Goal: Information Seeking & Learning: Find specific fact

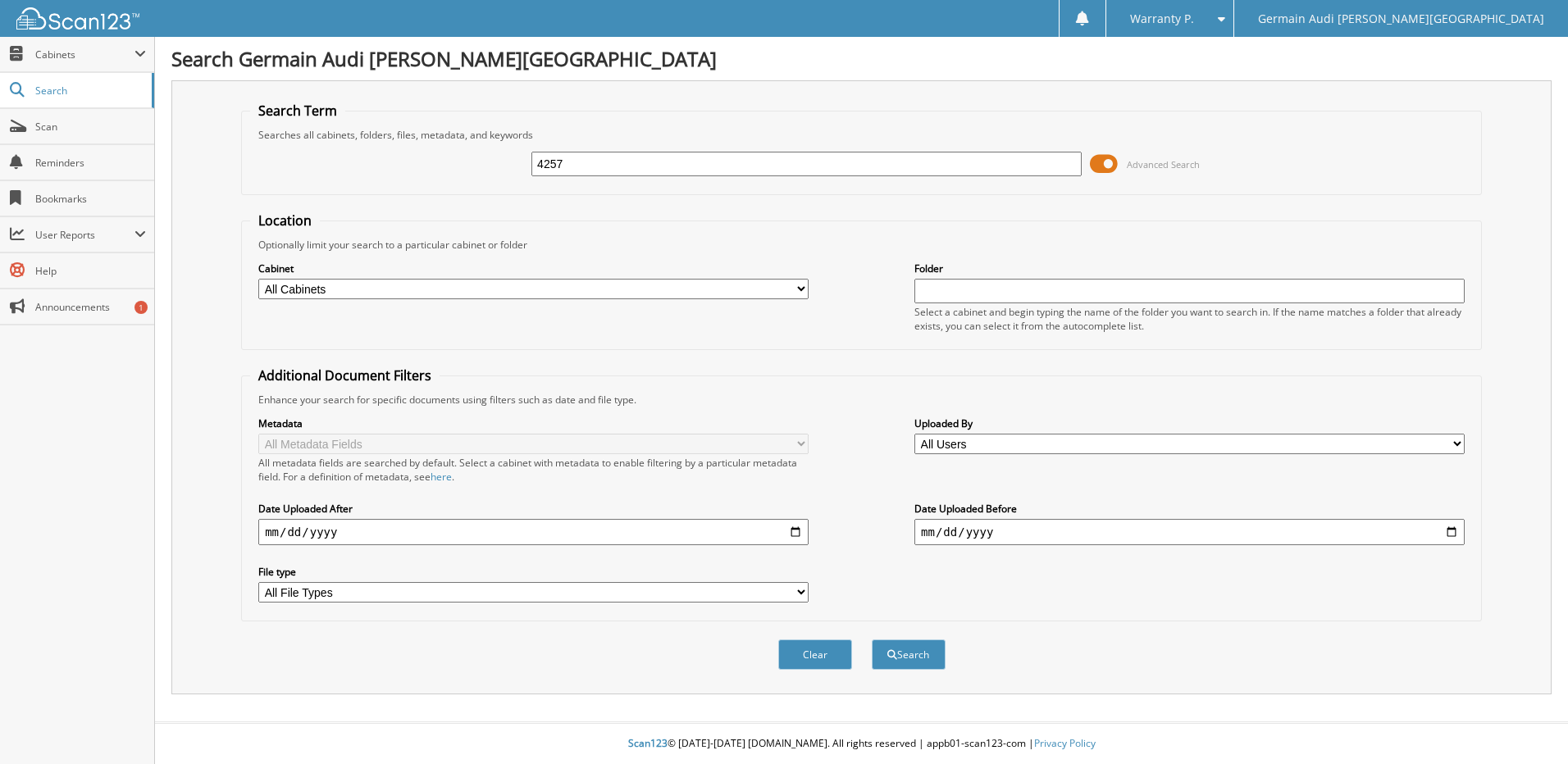
type input "4257"
click at [872, 639] on button "Search" at bounding box center [908, 655] width 74 height 30
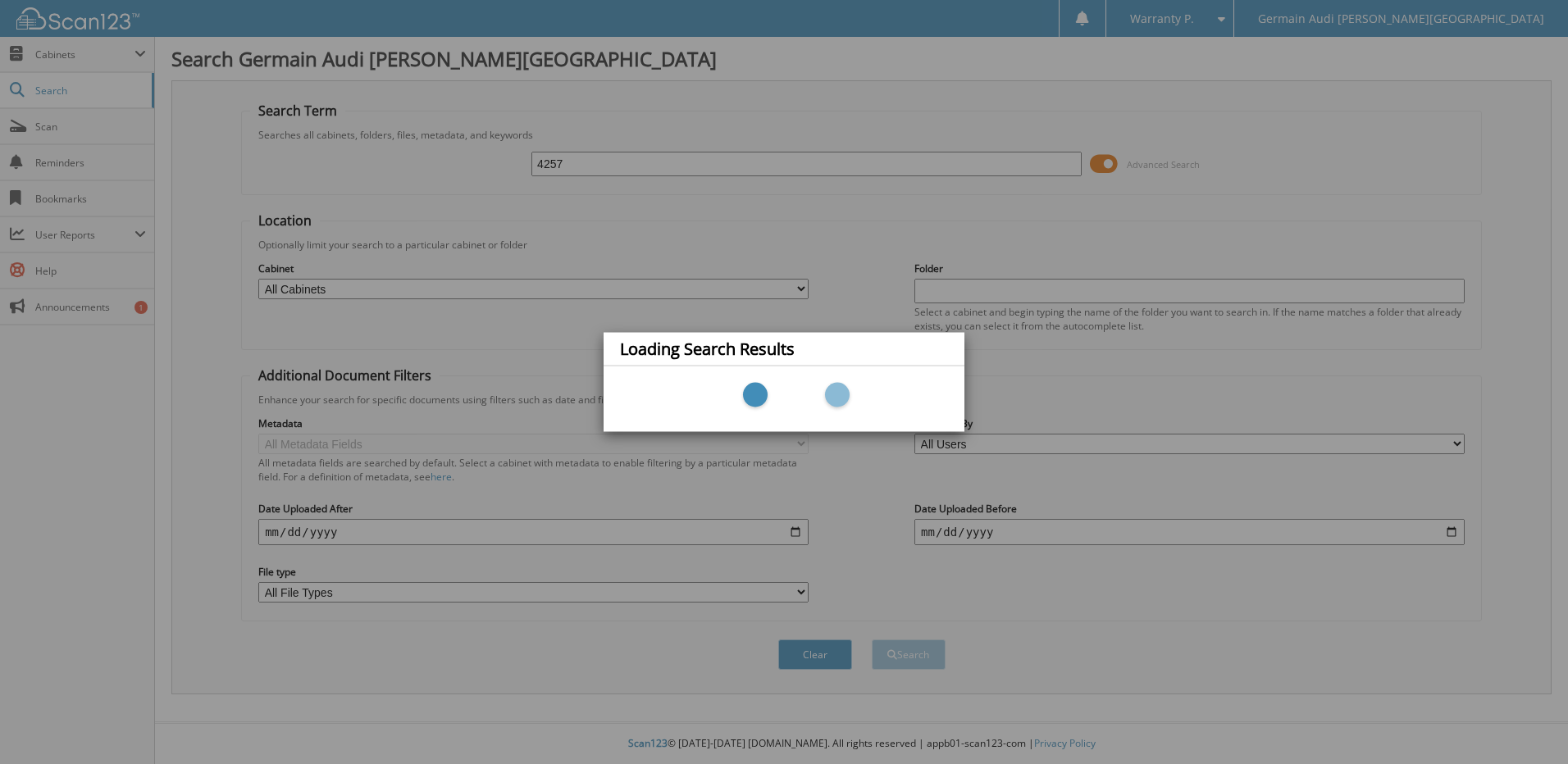
click at [579, 163] on div "Loading Search Results" at bounding box center [784, 382] width 1568 height 764
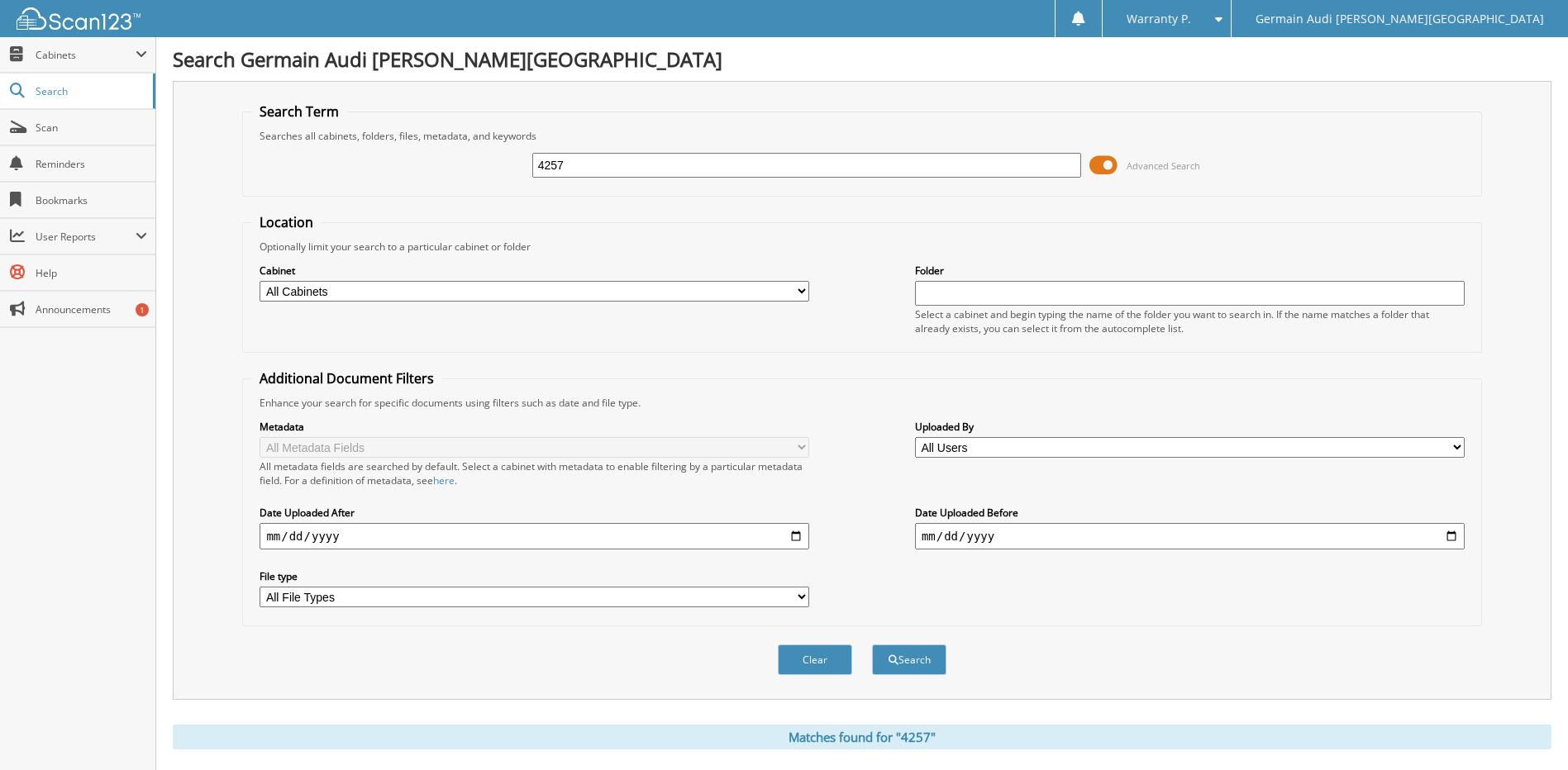
click at [543, 173] on input "4257" at bounding box center [807, 166] width 550 height 25
type input "46257"
click at [646, 146] on div "46257 Advanced Search" at bounding box center [862, 166] width 1221 height 45
click at [906, 657] on button "Search" at bounding box center [909, 660] width 74 height 30
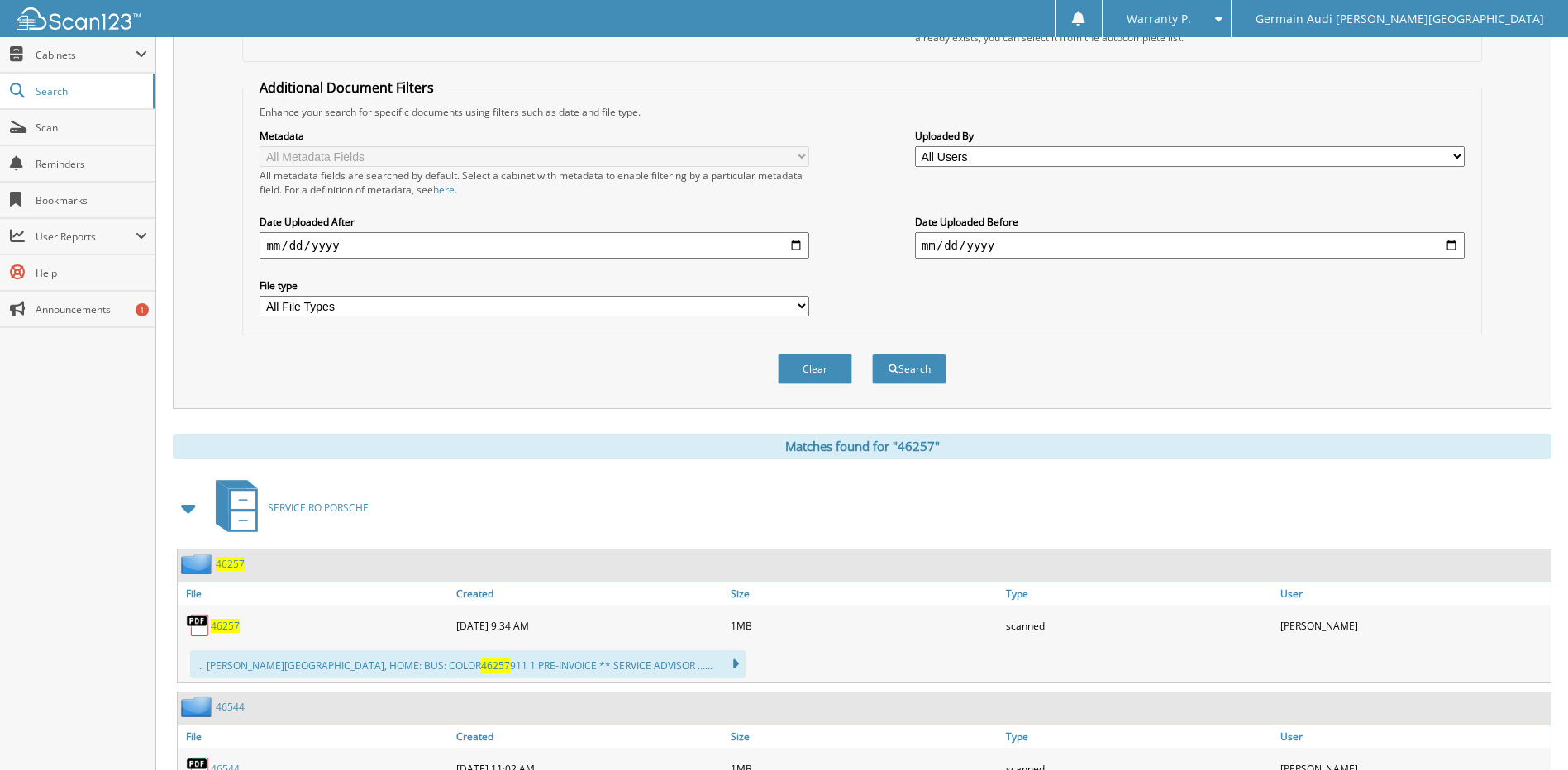
scroll to position [331, 0]
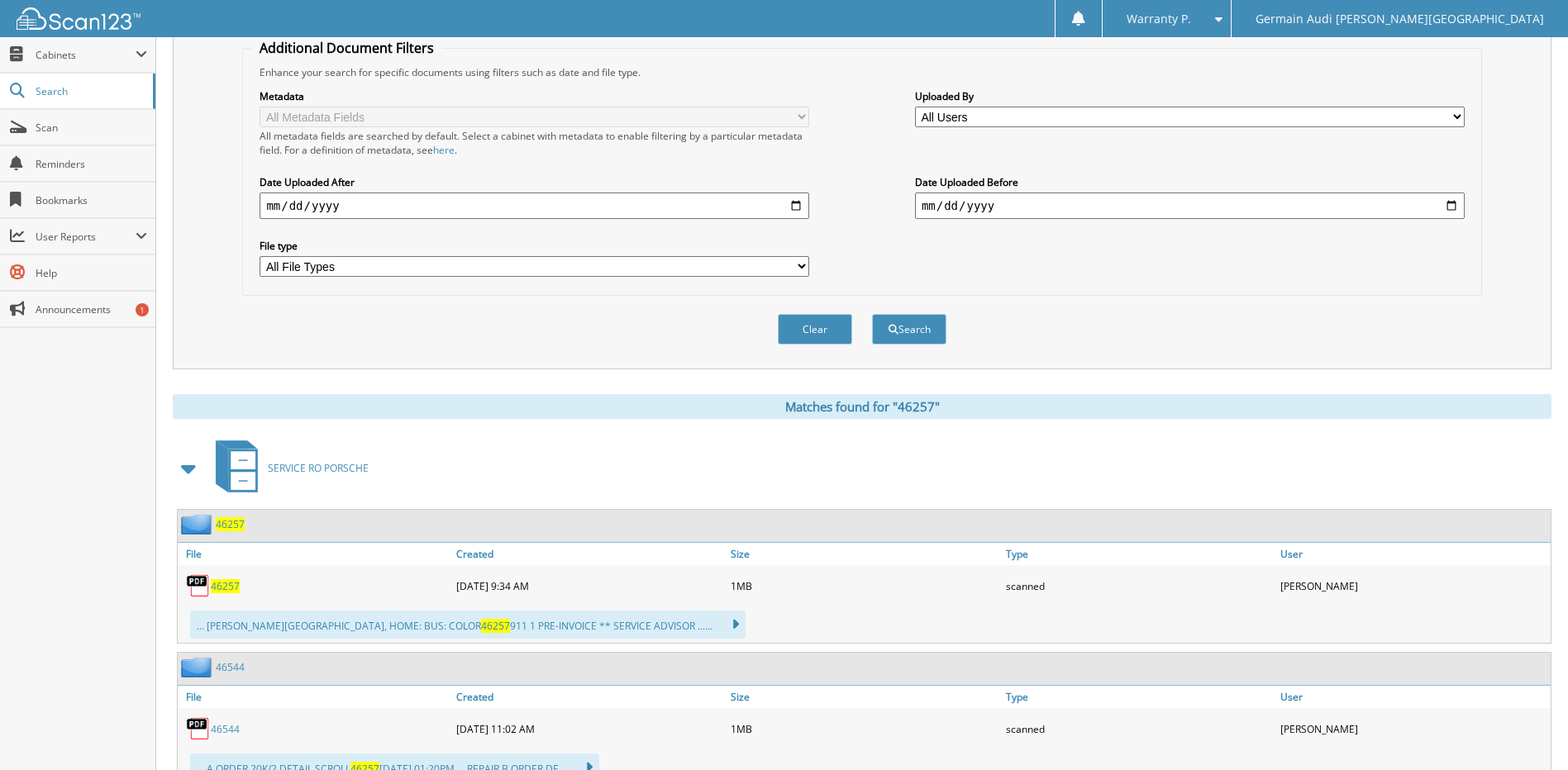
click at [230, 580] on span "46257" at bounding box center [225, 586] width 29 height 14
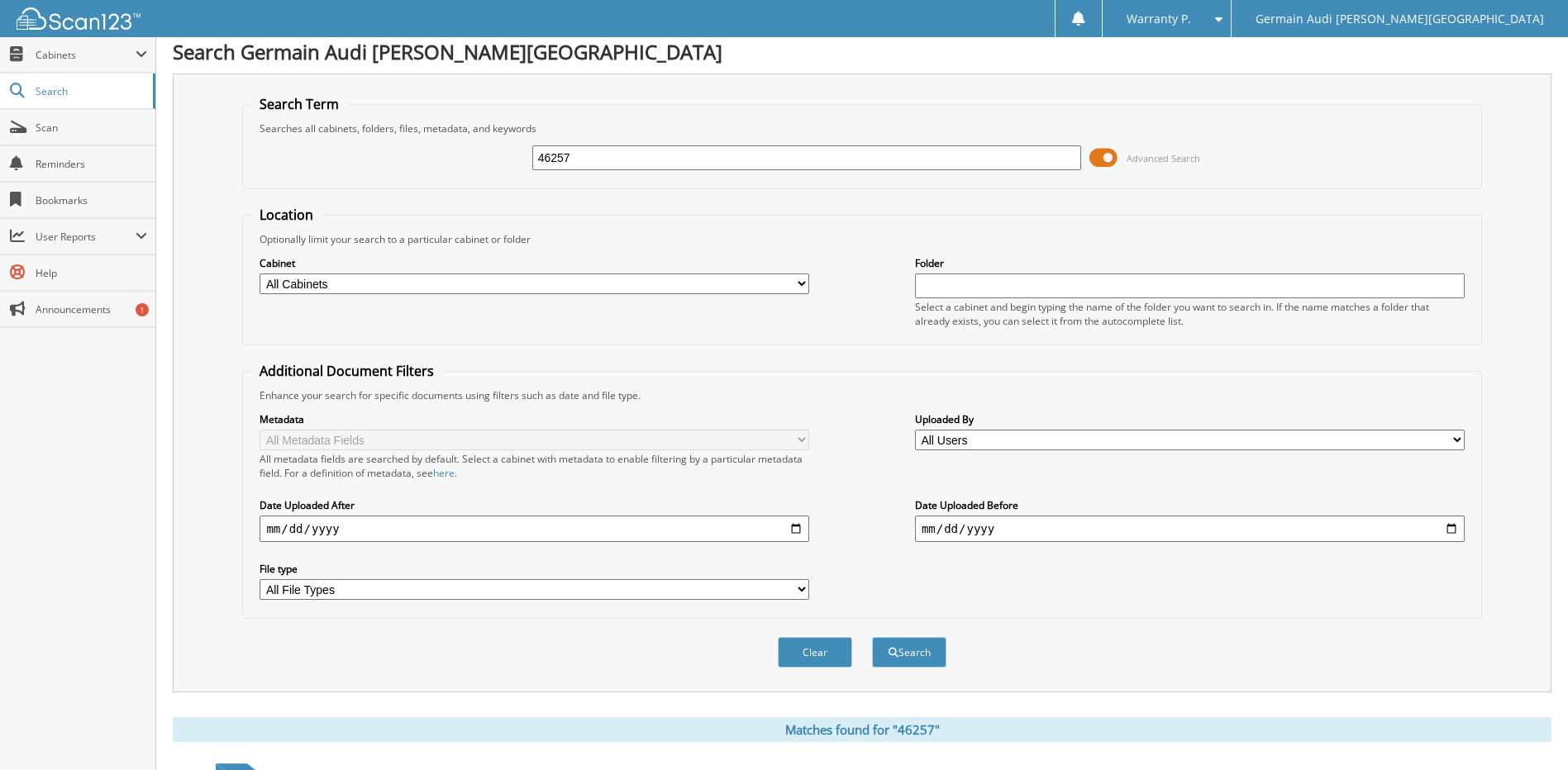
scroll to position [0, 0]
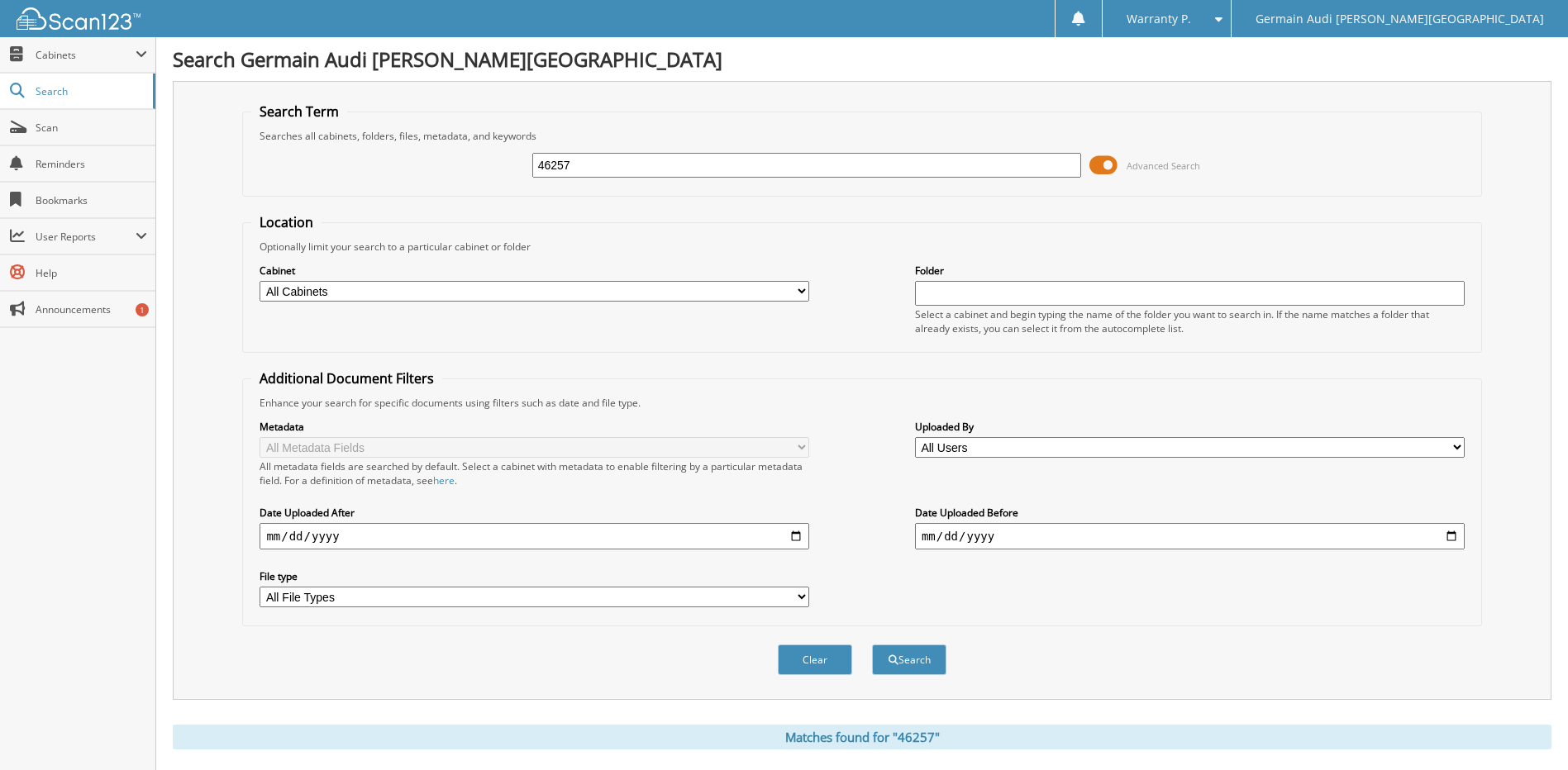
click at [583, 164] on input "46257" at bounding box center [807, 166] width 550 height 25
type input "46724"
click at [872, 645] on button "Search" at bounding box center [909, 660] width 74 height 30
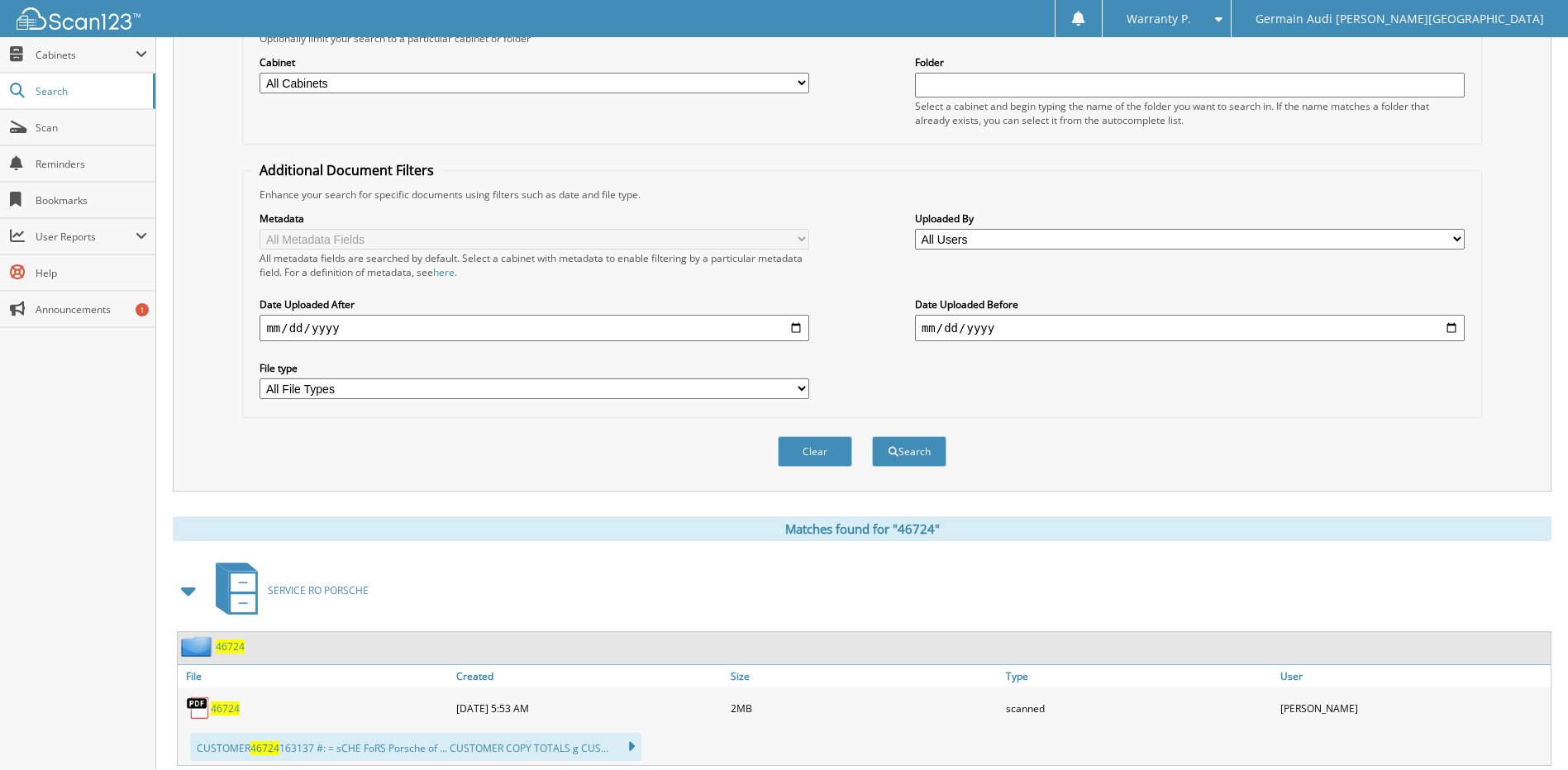
scroll to position [248, 0]
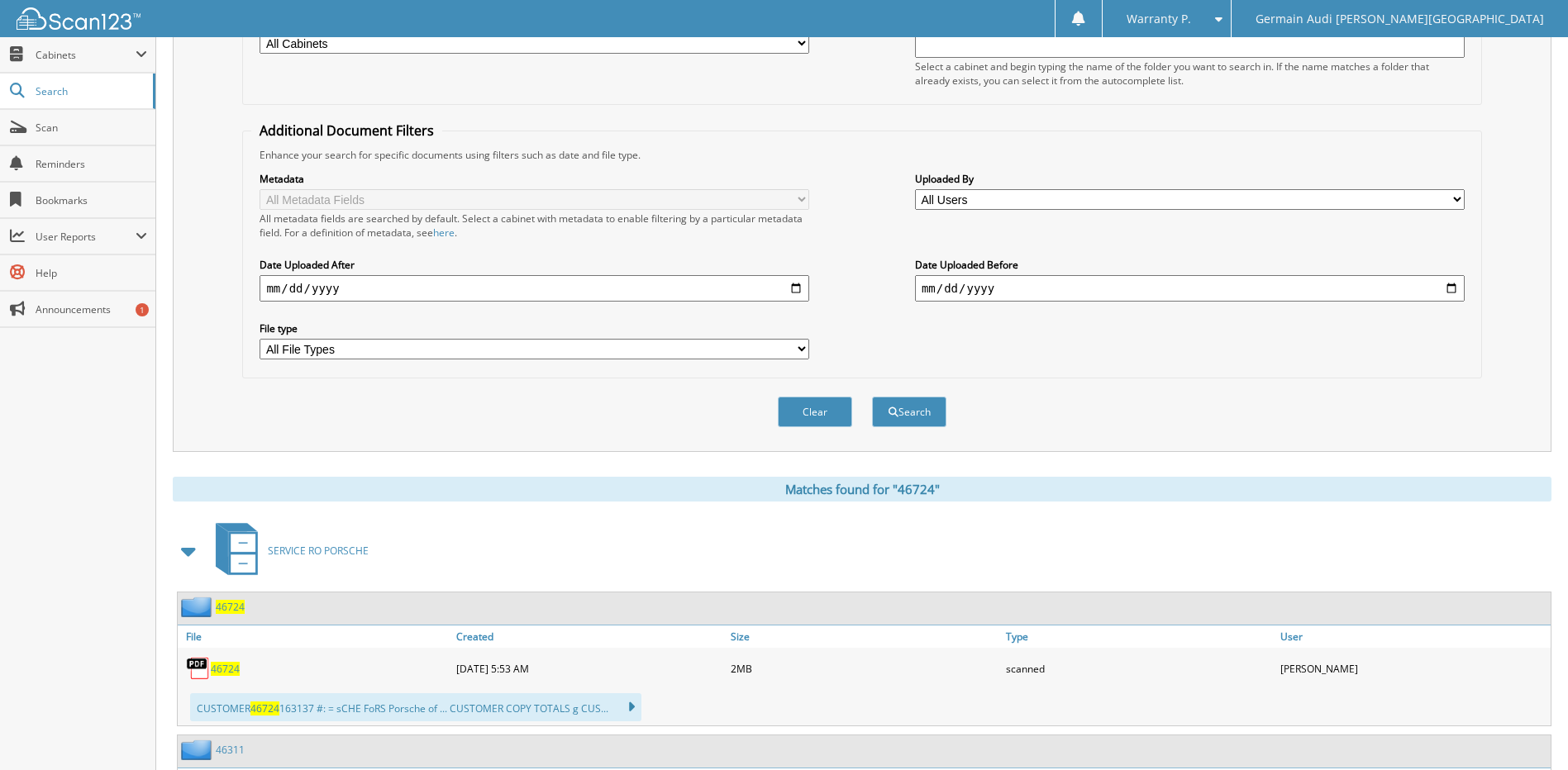
click at [227, 671] on span "46724" at bounding box center [225, 670] width 29 height 14
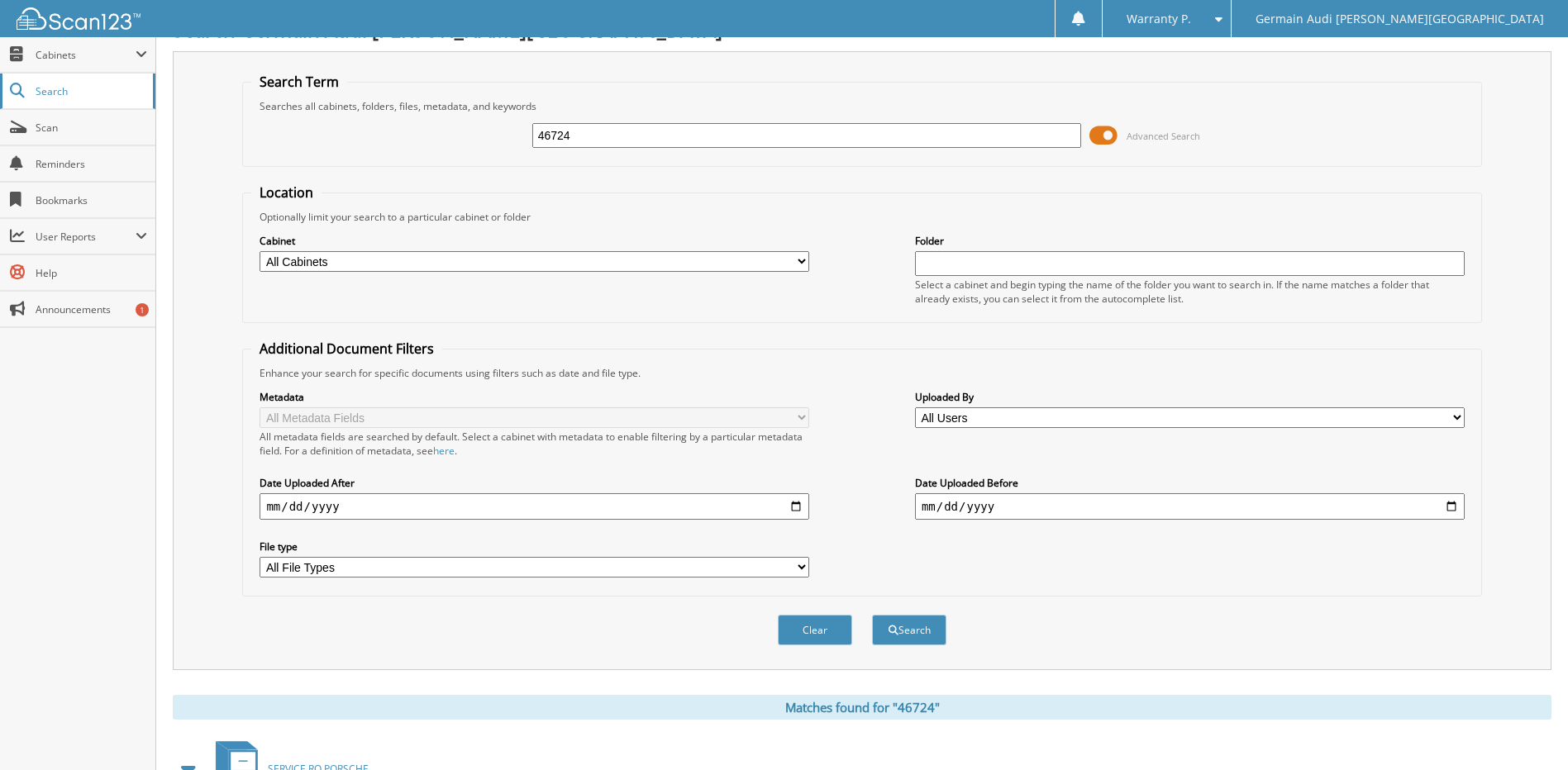
scroll to position [0, 0]
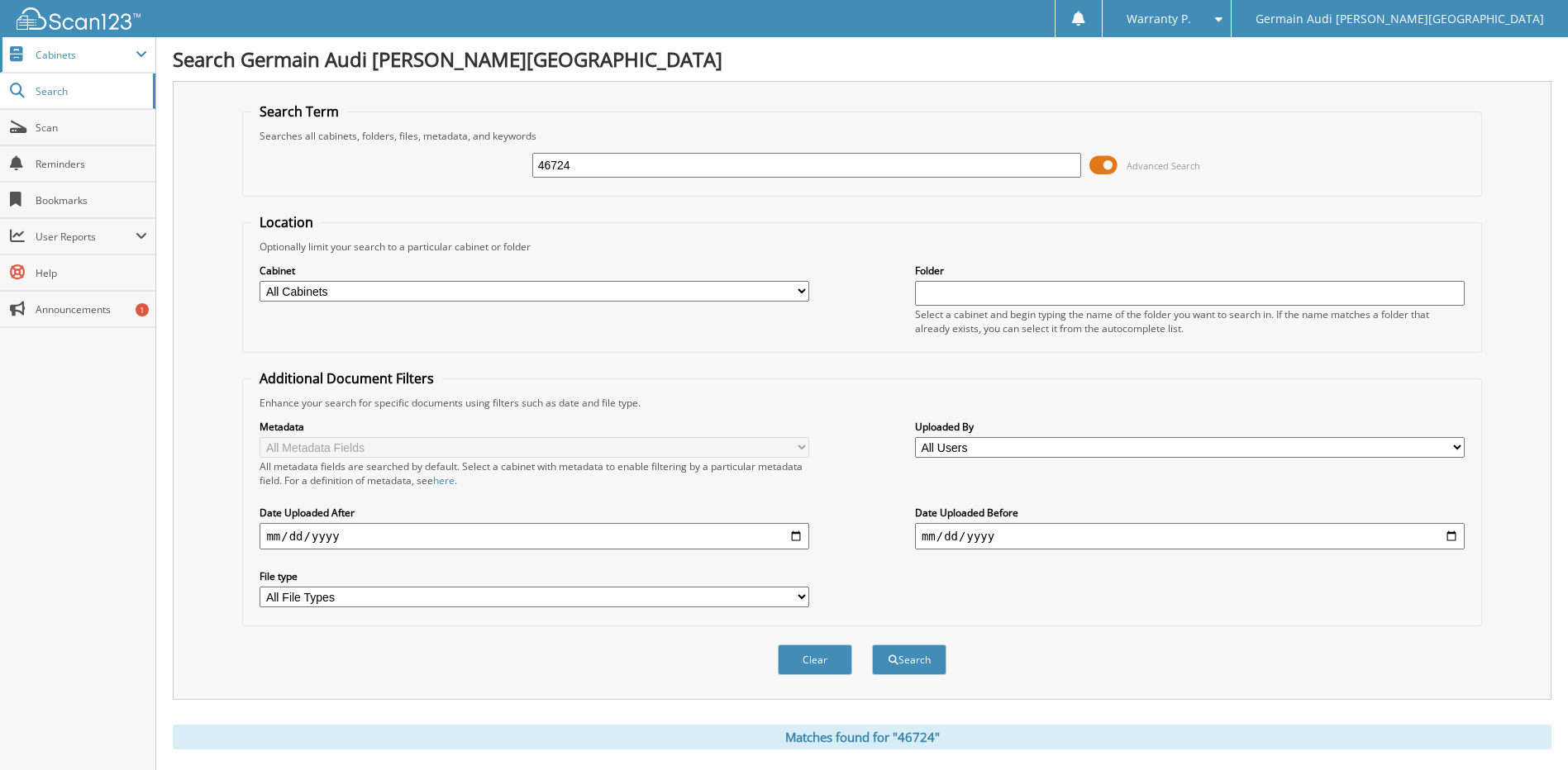
click at [99, 56] on span "Cabinets" at bounding box center [86, 55] width 100 height 14
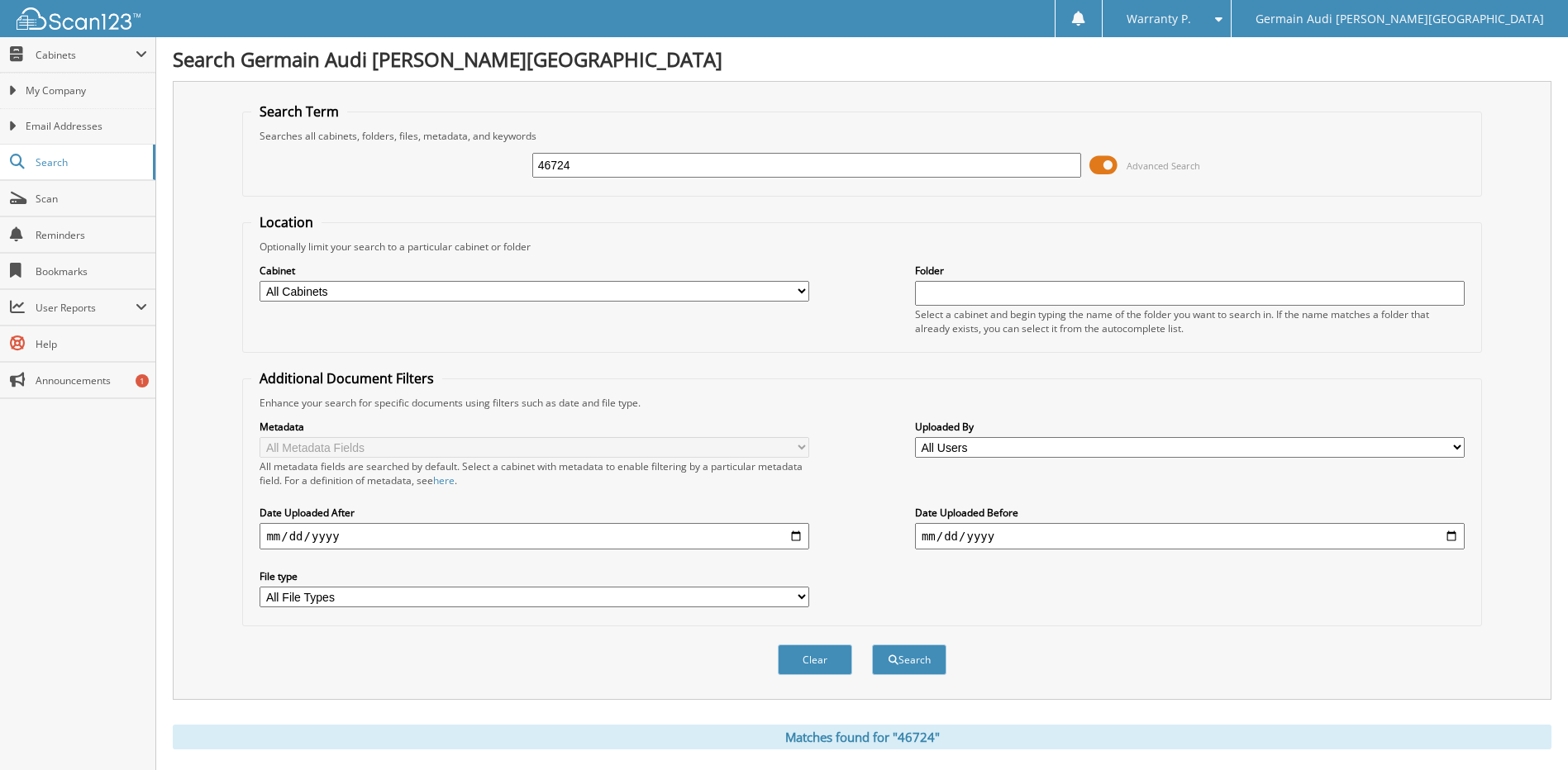
click at [789, 291] on select "All Cabinets AUDI WARRANTY PARTS PORSCHE WARRANTY SERVICE AUDI SERVICE RO PORSC…" at bounding box center [534, 291] width 550 height 21
select select "28540"
click at [260, 281] on select "All Cabinets AUDI WARRANTY PARTS PORSCHE WARRANTY SERVICE AUDI SERVICE RO PORSC…" at bounding box center [534, 291] width 550 height 21
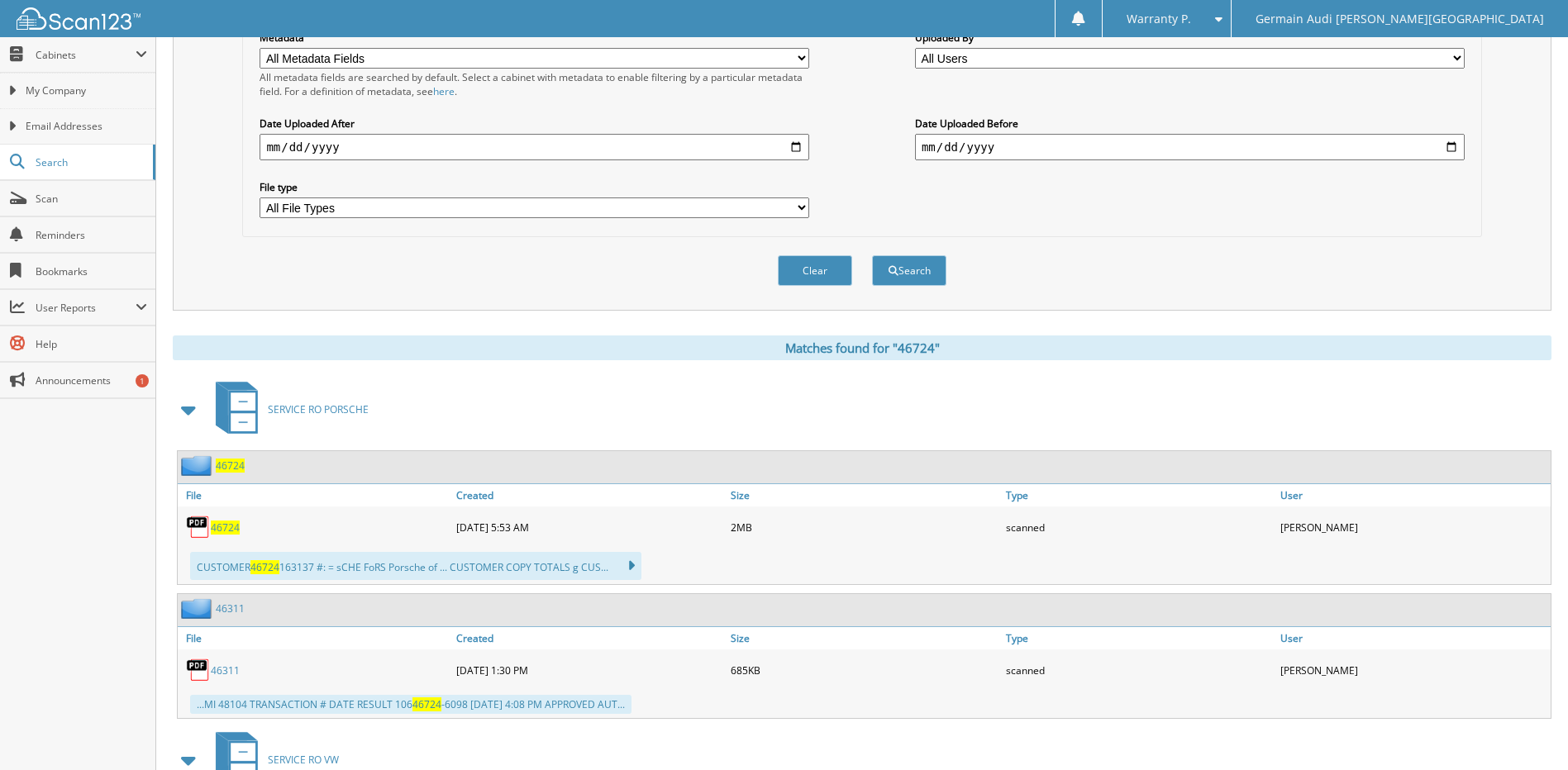
scroll to position [413, 0]
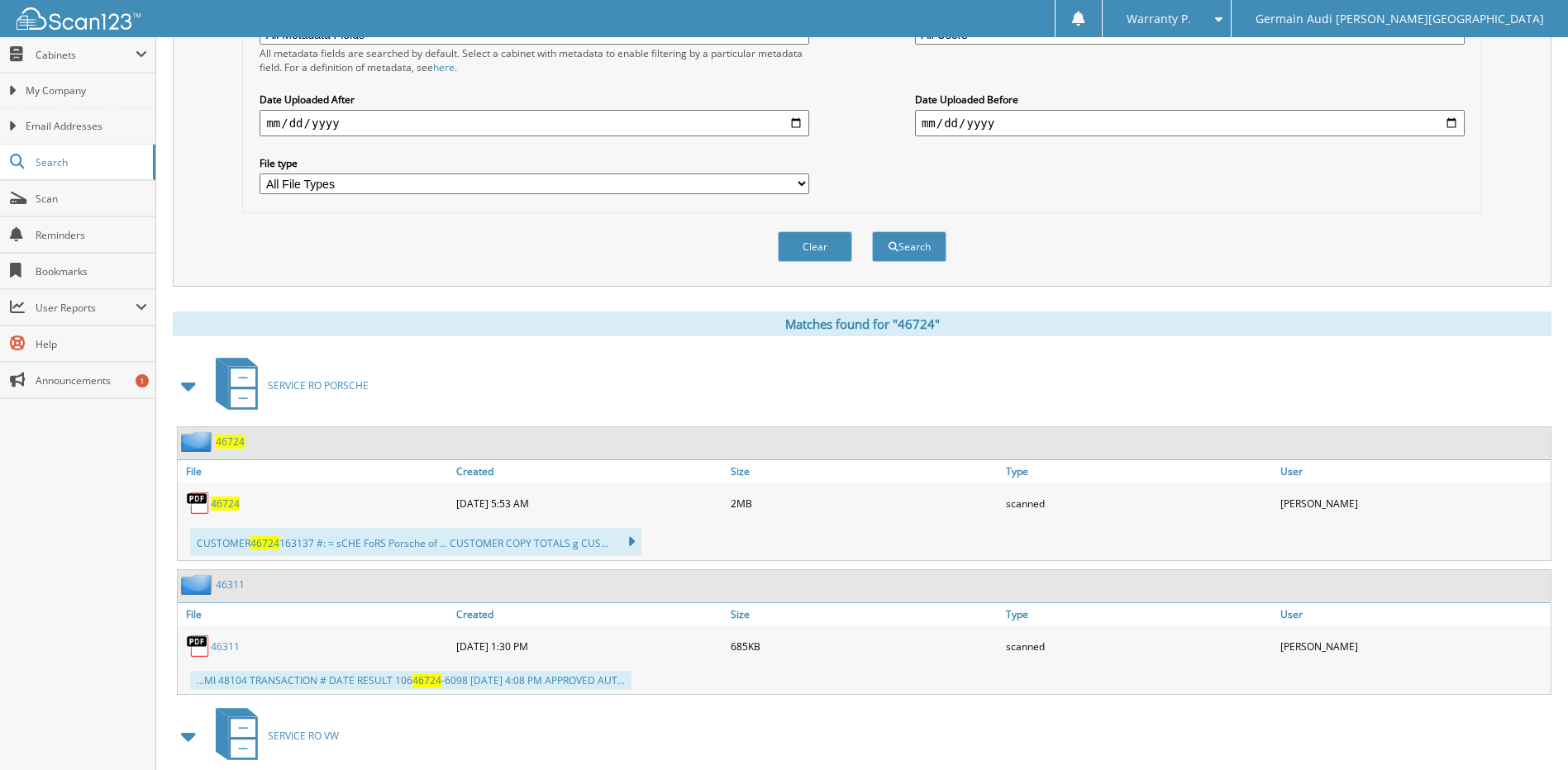
click at [251, 371] on icon at bounding box center [243, 377] width 25 height 18
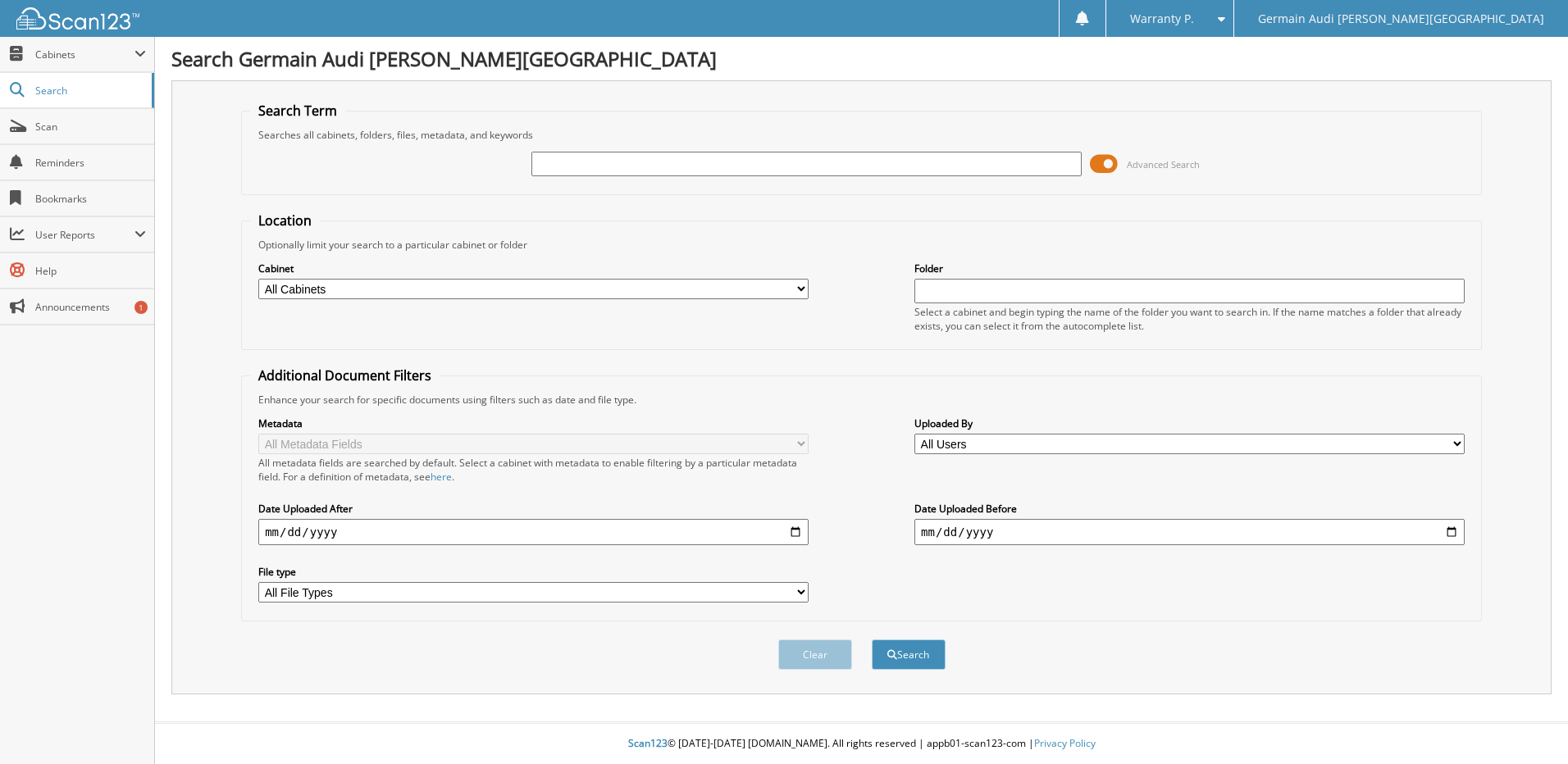
click at [598, 165] on input "text" at bounding box center [807, 165] width 551 height 25
type input "46726"
click at [872, 639] on button "Search" at bounding box center [908, 655] width 74 height 30
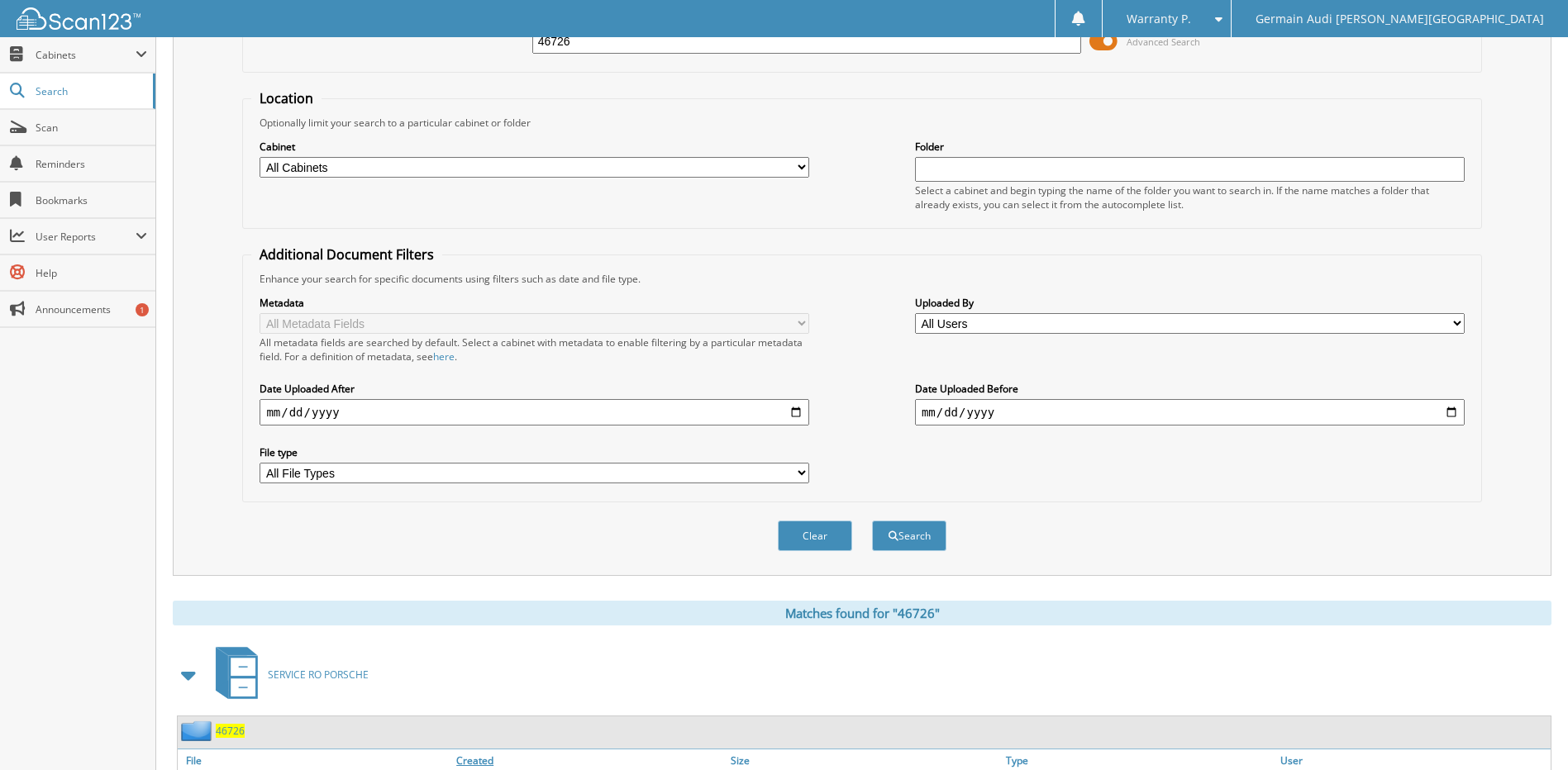
scroll to position [248, 0]
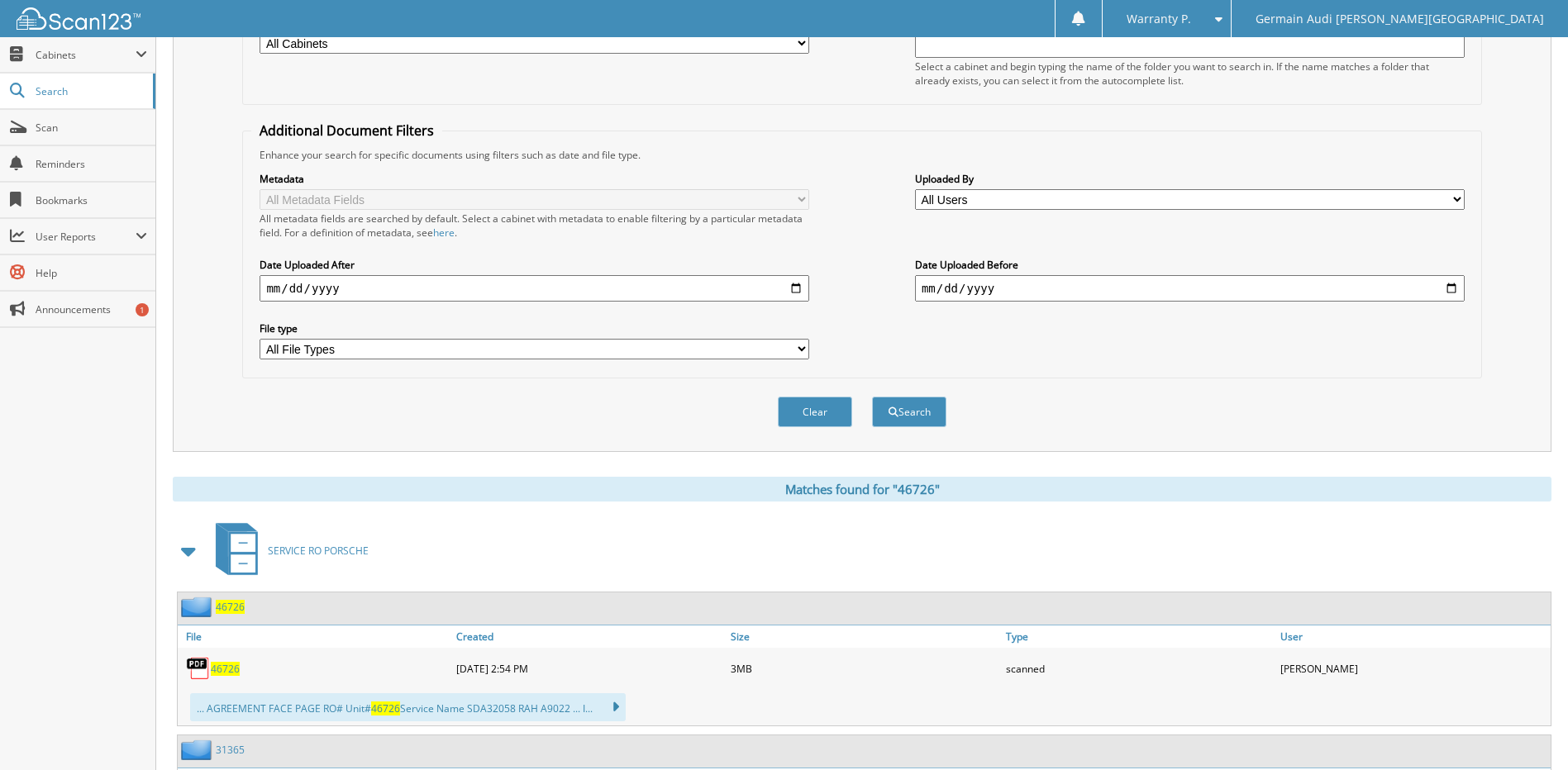
click at [227, 670] on span "46726" at bounding box center [225, 670] width 29 height 14
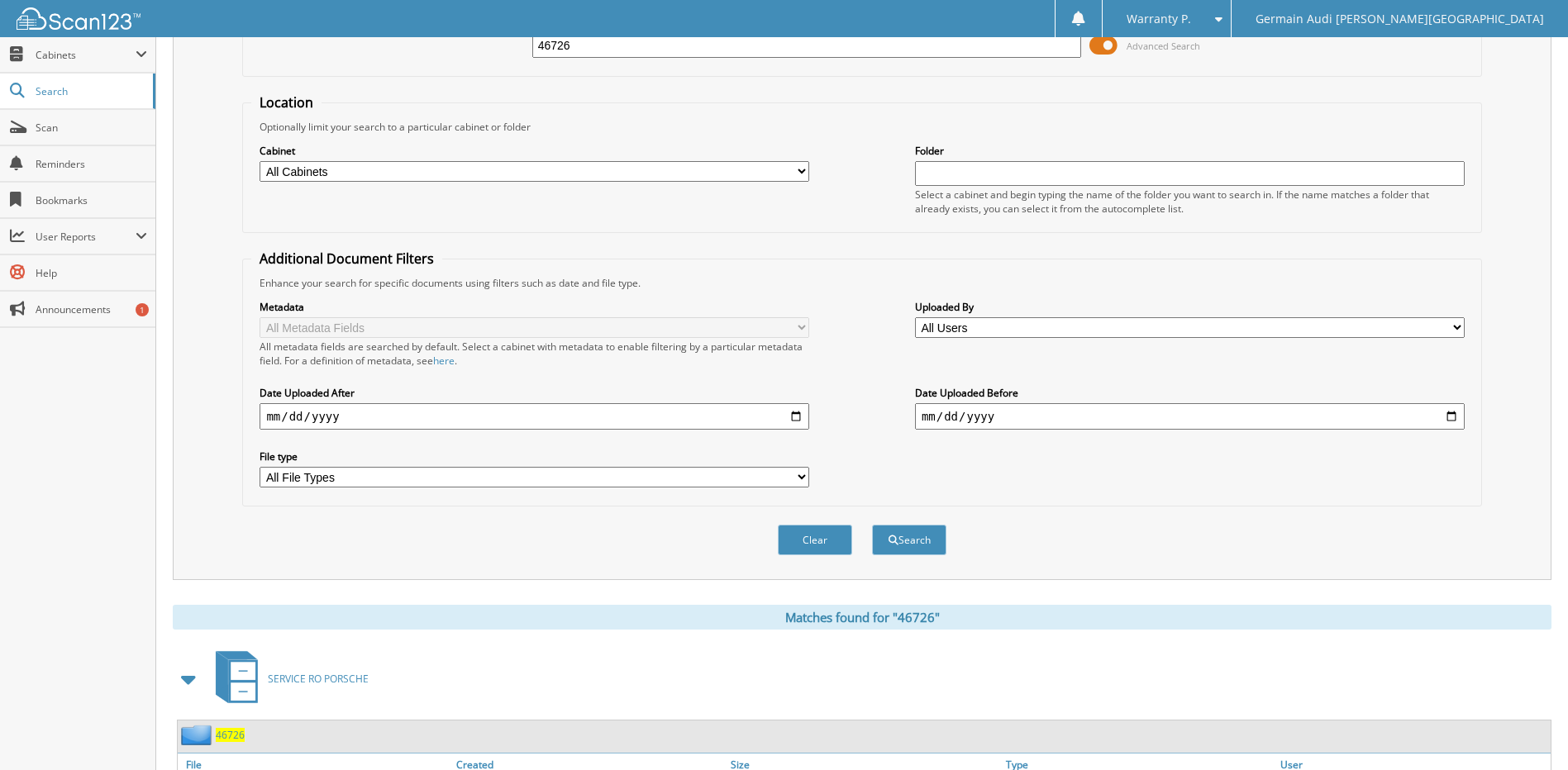
scroll to position [0, 0]
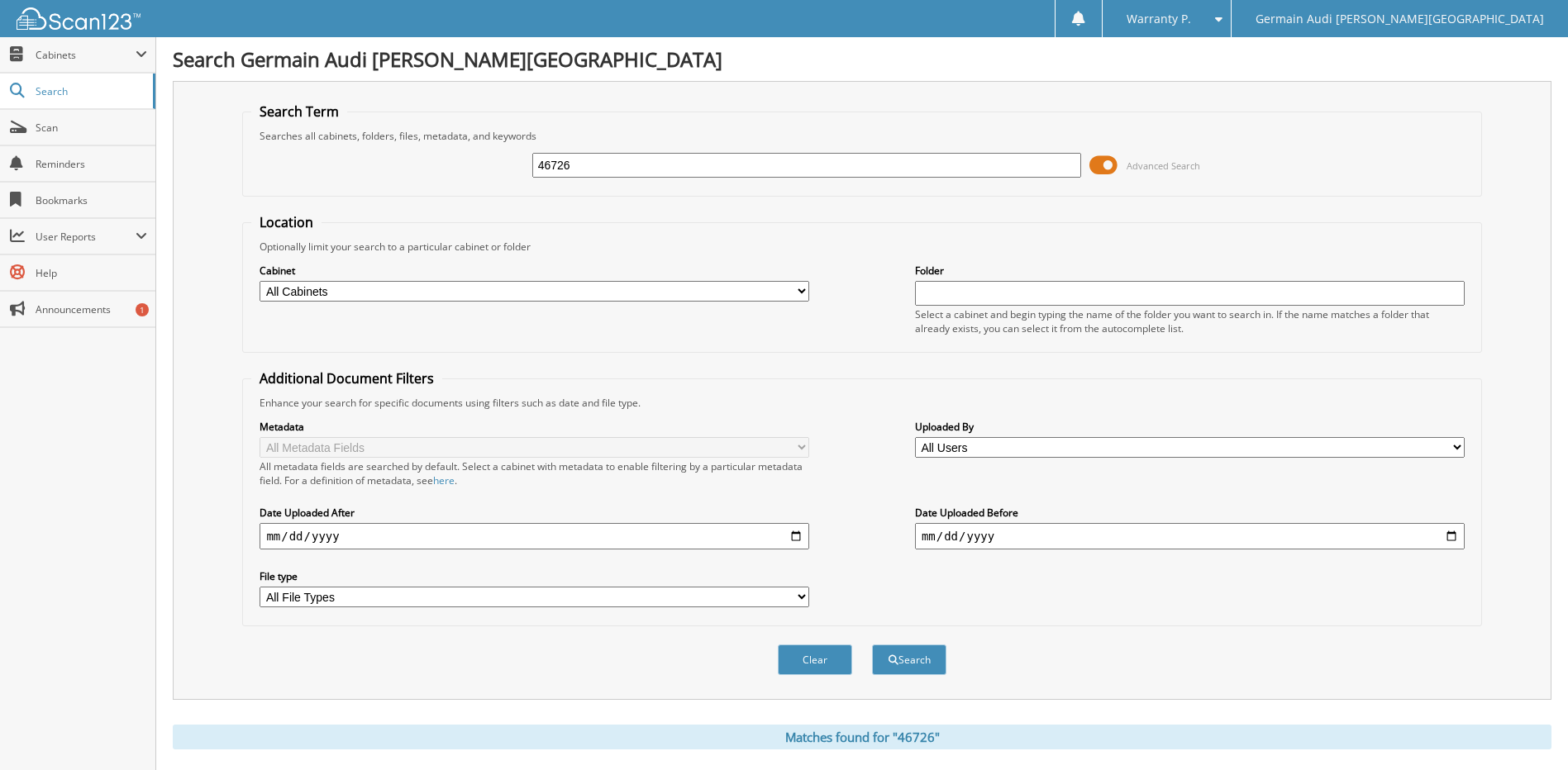
click at [625, 160] on input "46726" at bounding box center [807, 166] width 550 height 25
click at [625, 161] on input "46726" at bounding box center [807, 166] width 550 height 25
type input "46727"
click at [872, 645] on button "Search" at bounding box center [909, 660] width 74 height 30
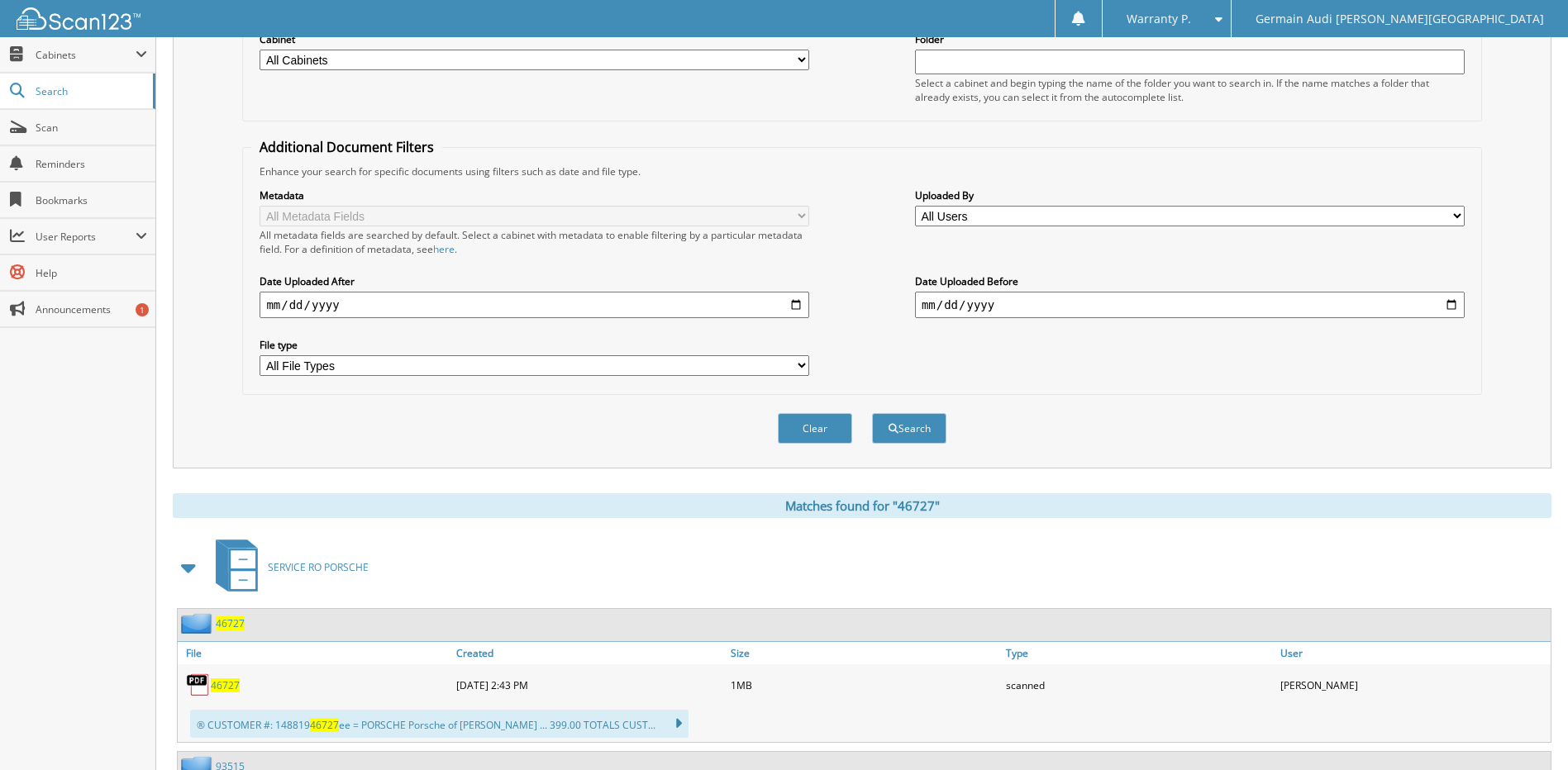
scroll to position [248, 0]
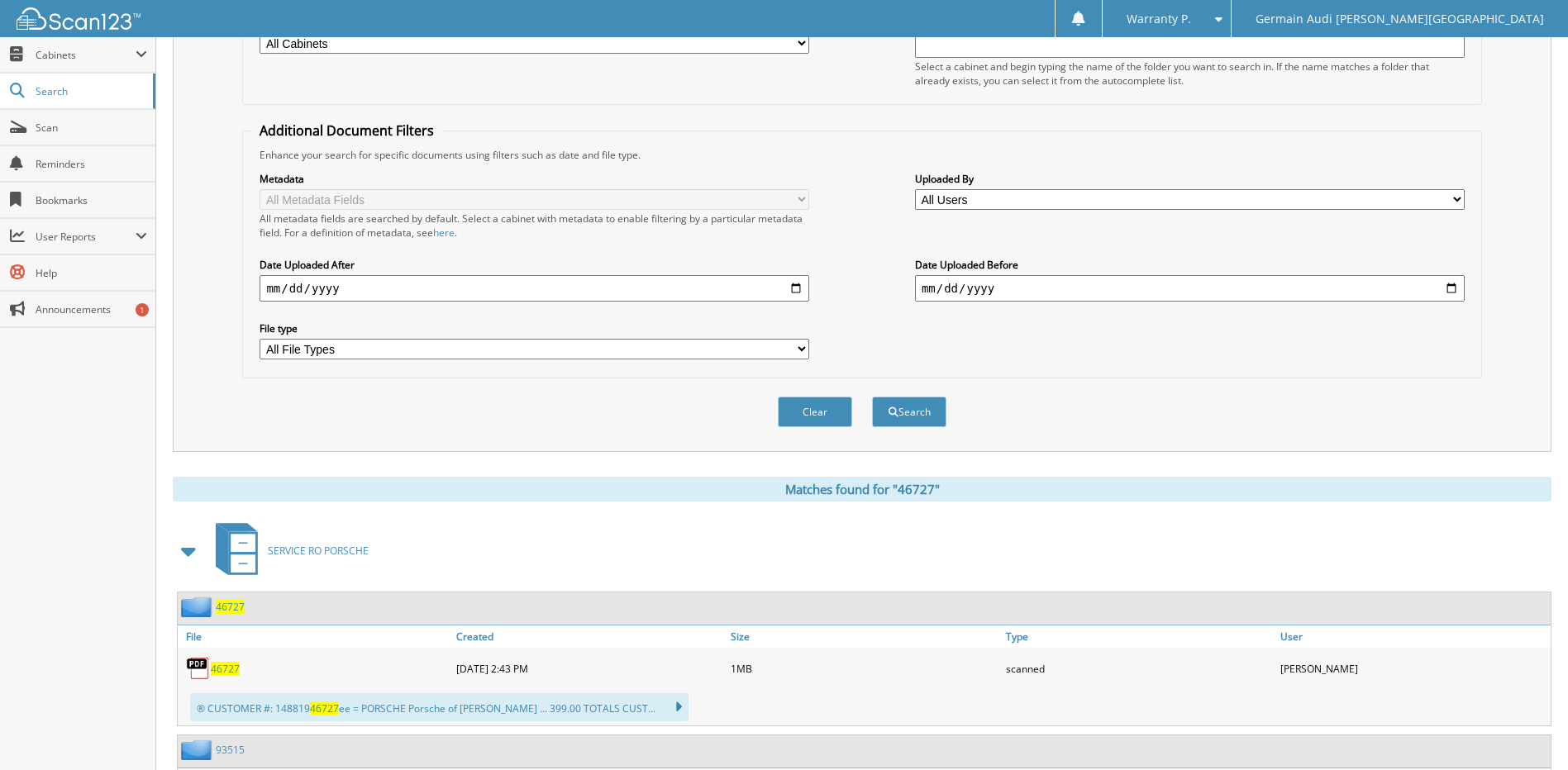
click at [230, 666] on span "46727" at bounding box center [225, 670] width 29 height 14
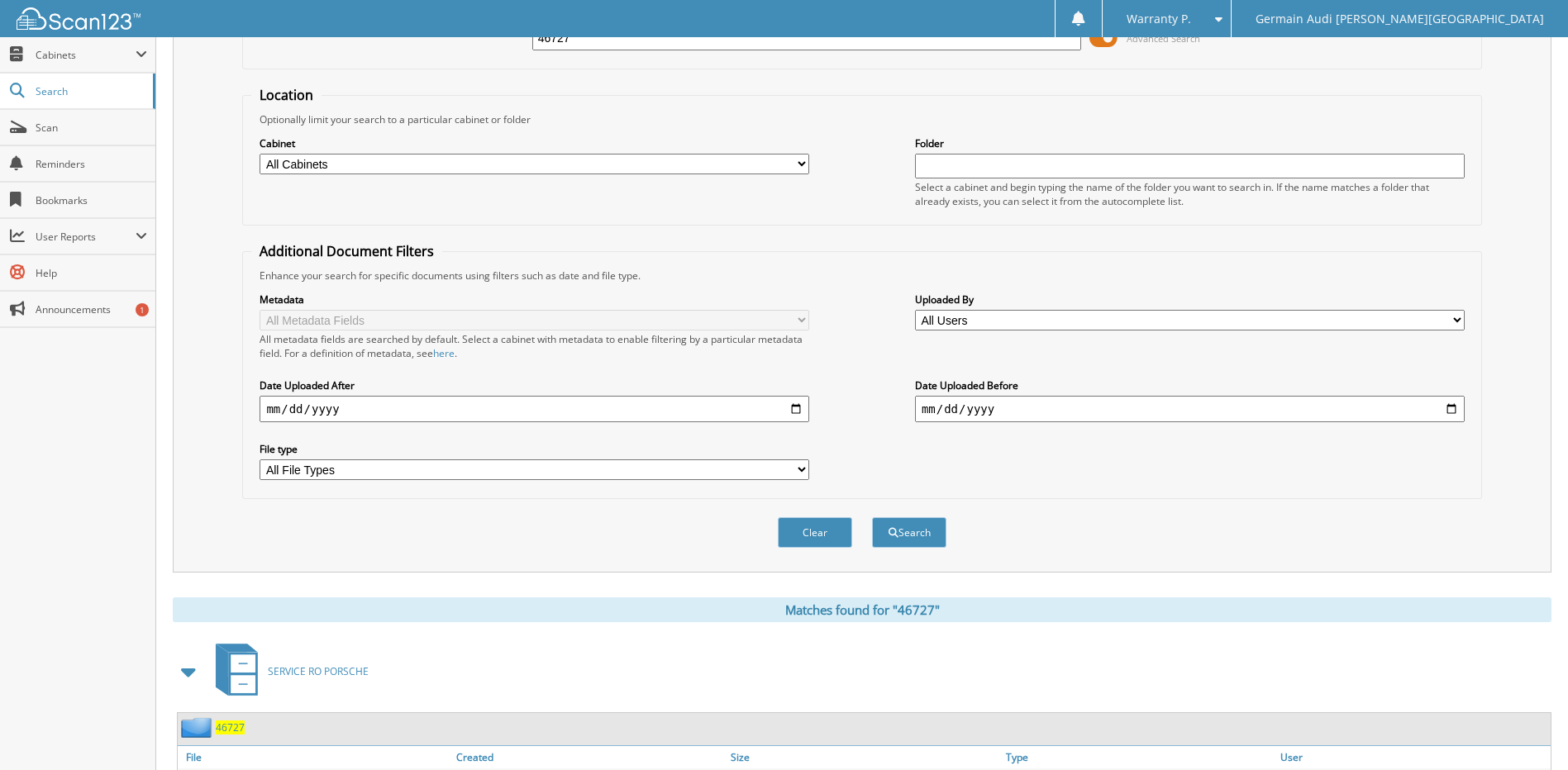
scroll to position [0, 0]
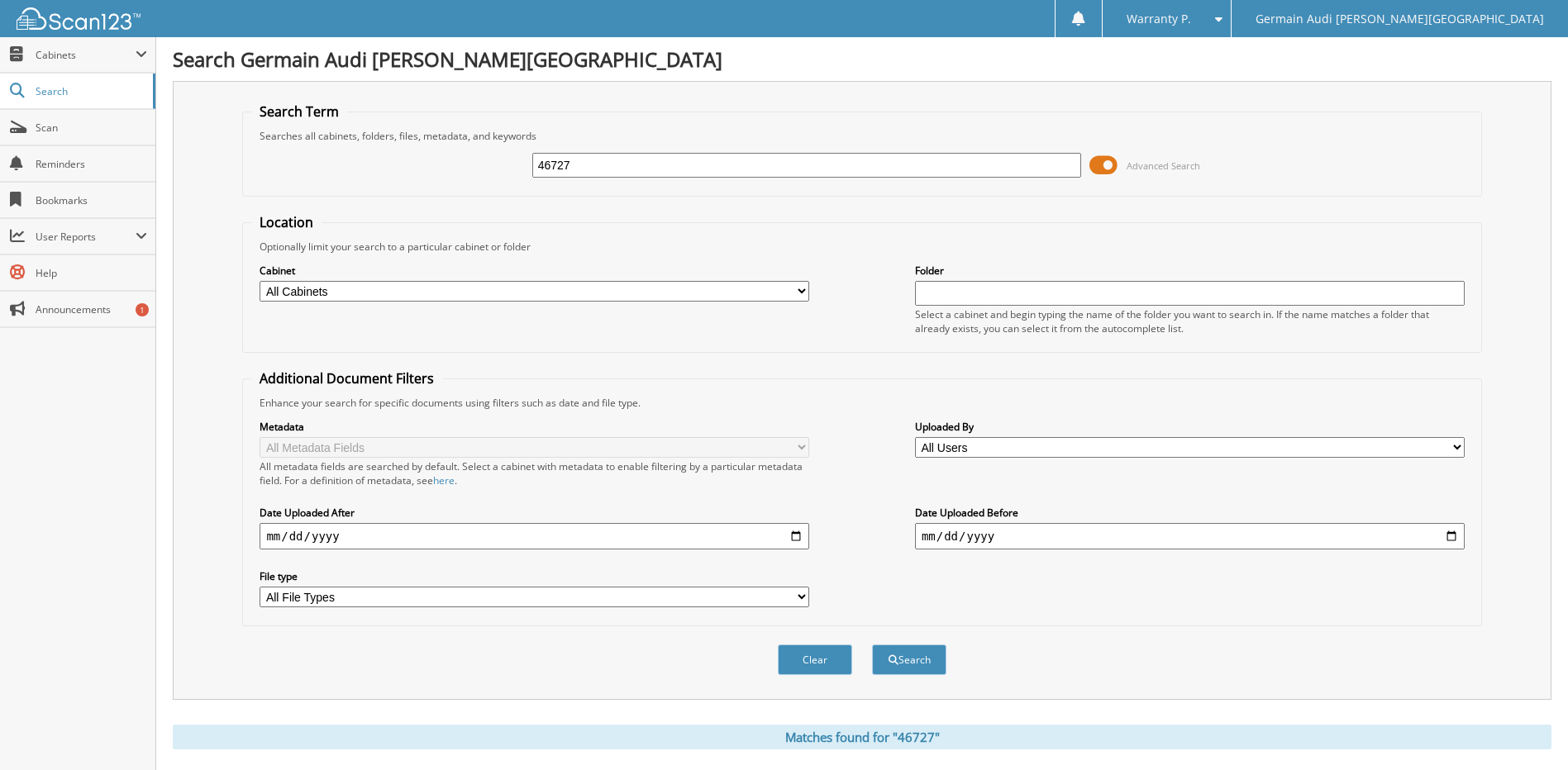
click at [607, 173] on input "46727" at bounding box center [807, 166] width 550 height 25
type input "46728"
click at [872, 645] on button "Search" at bounding box center [909, 660] width 74 height 30
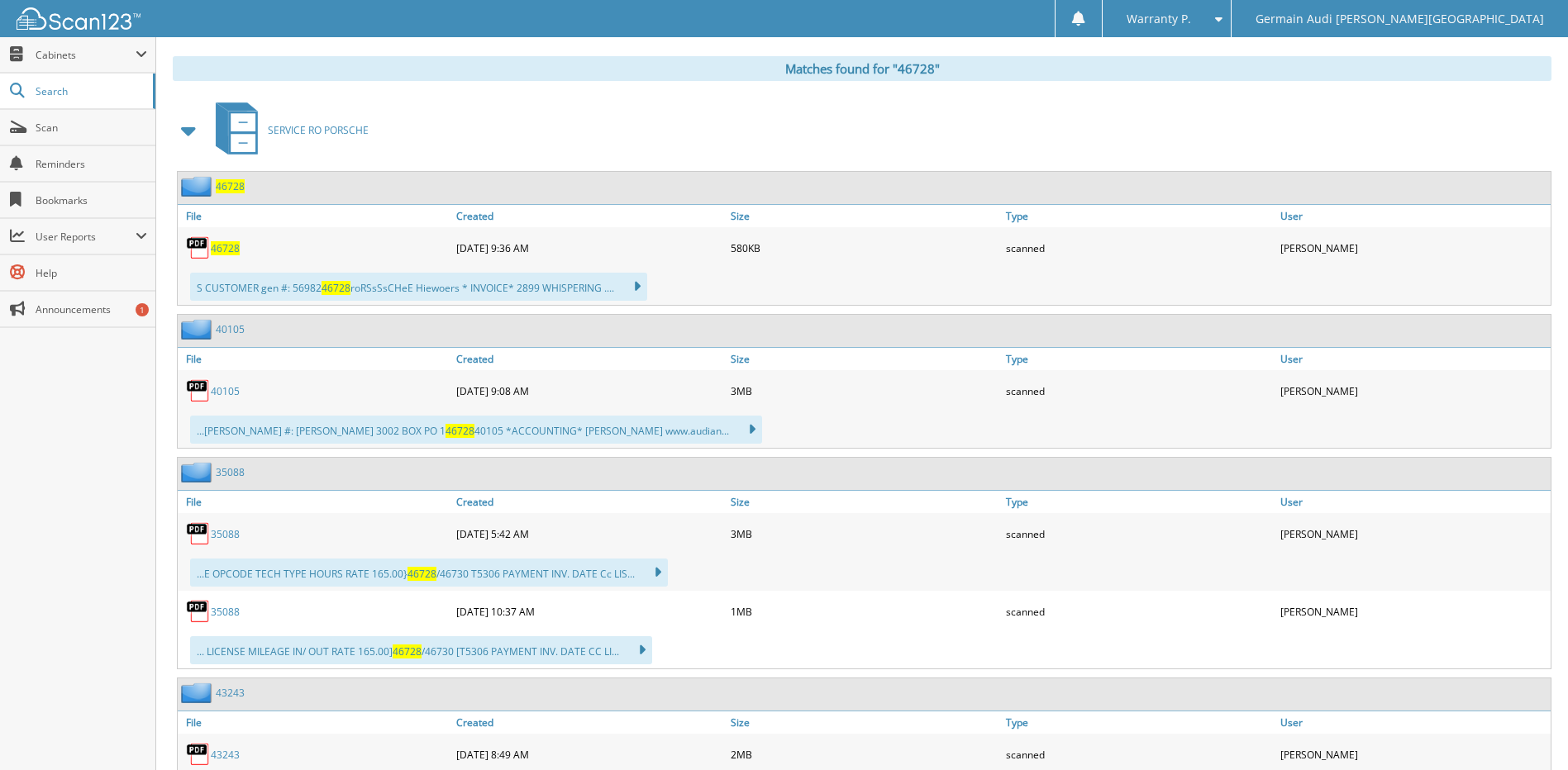
scroll to position [662, 0]
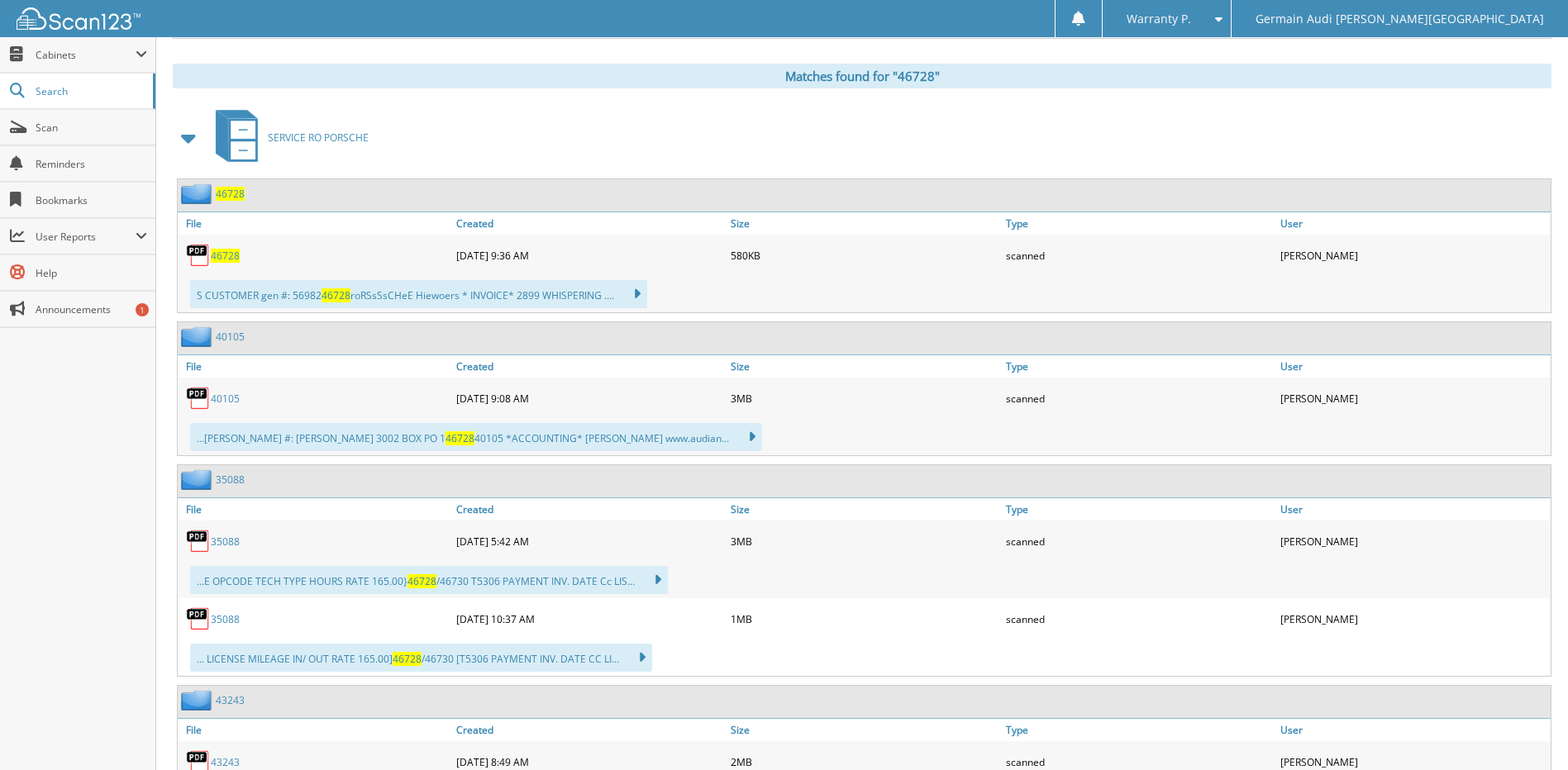
click at [217, 256] on span "46728" at bounding box center [225, 256] width 29 height 14
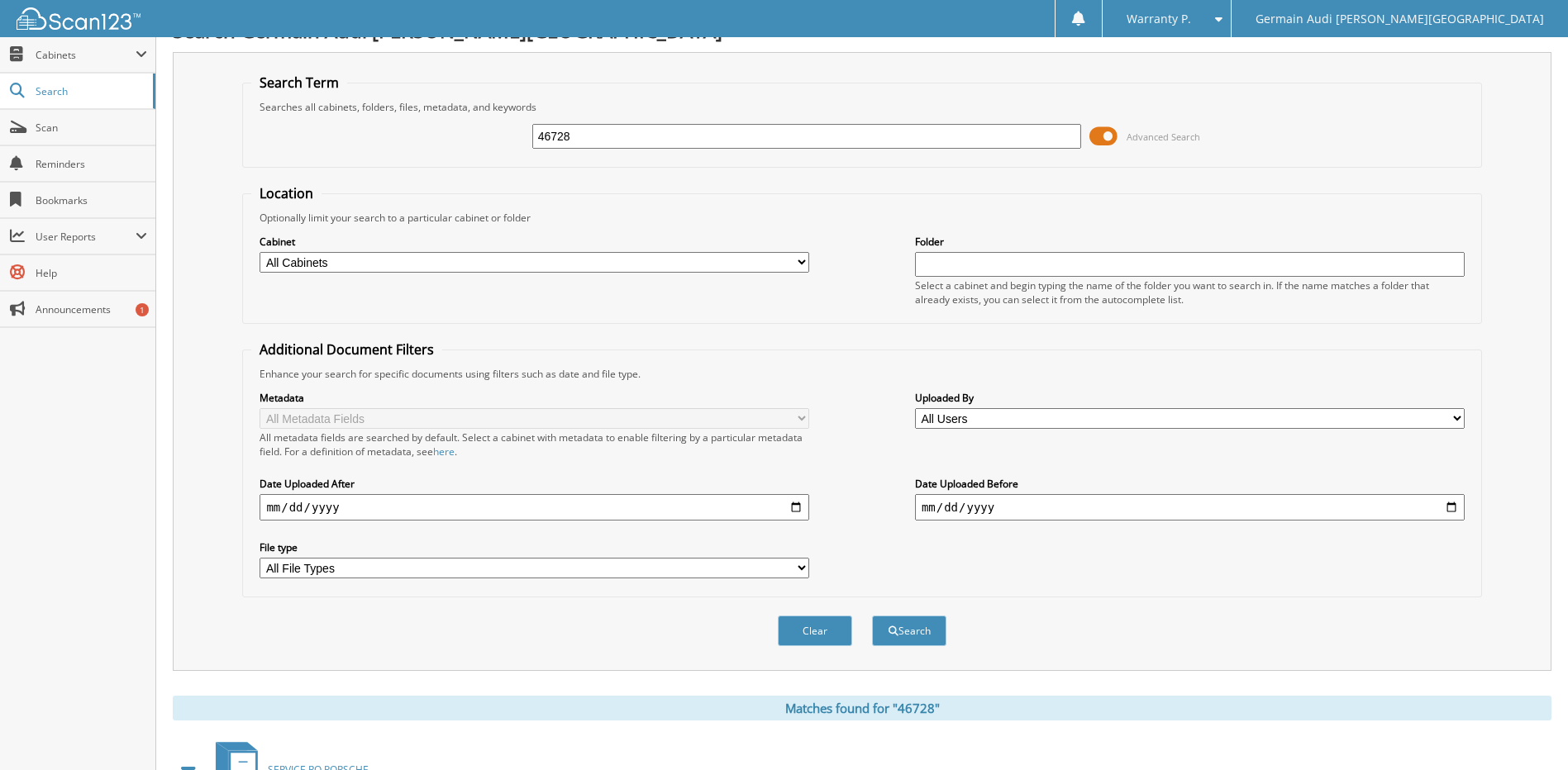
scroll to position [0, 0]
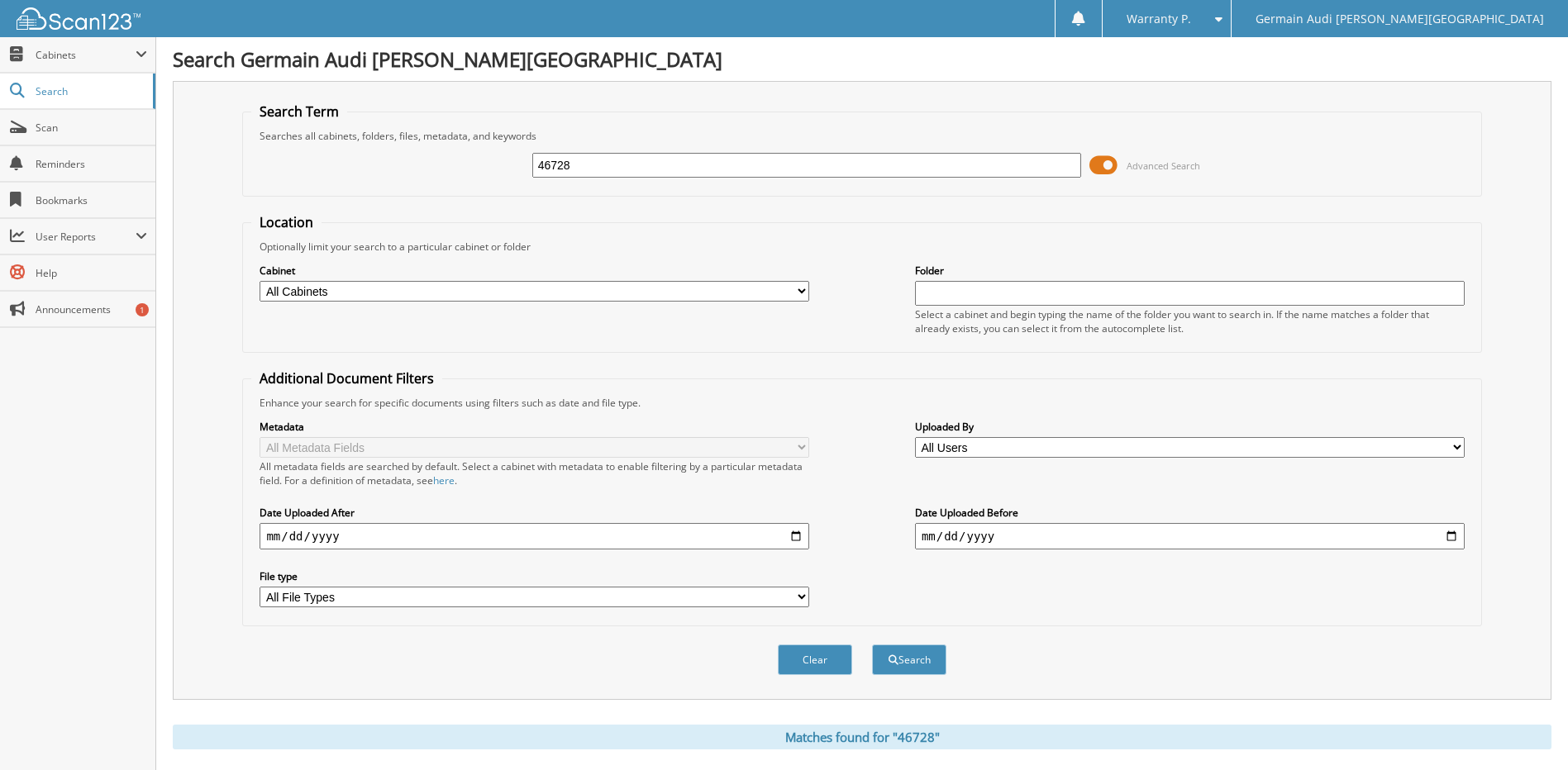
click at [589, 169] on input "46728" at bounding box center [807, 166] width 550 height 25
type input "46741"
click at [872, 645] on button "Search" at bounding box center [909, 660] width 74 height 30
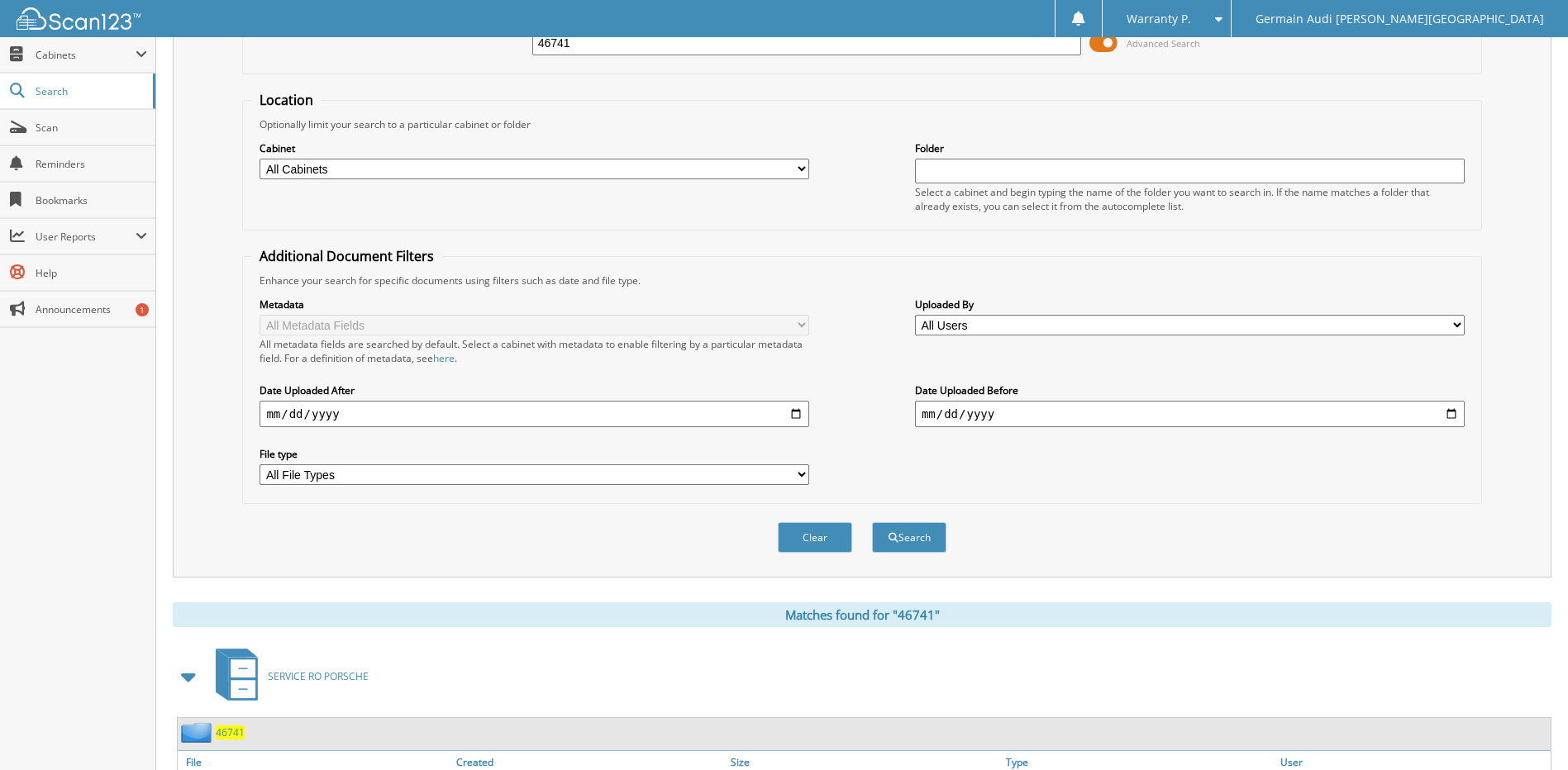
scroll to position [248, 0]
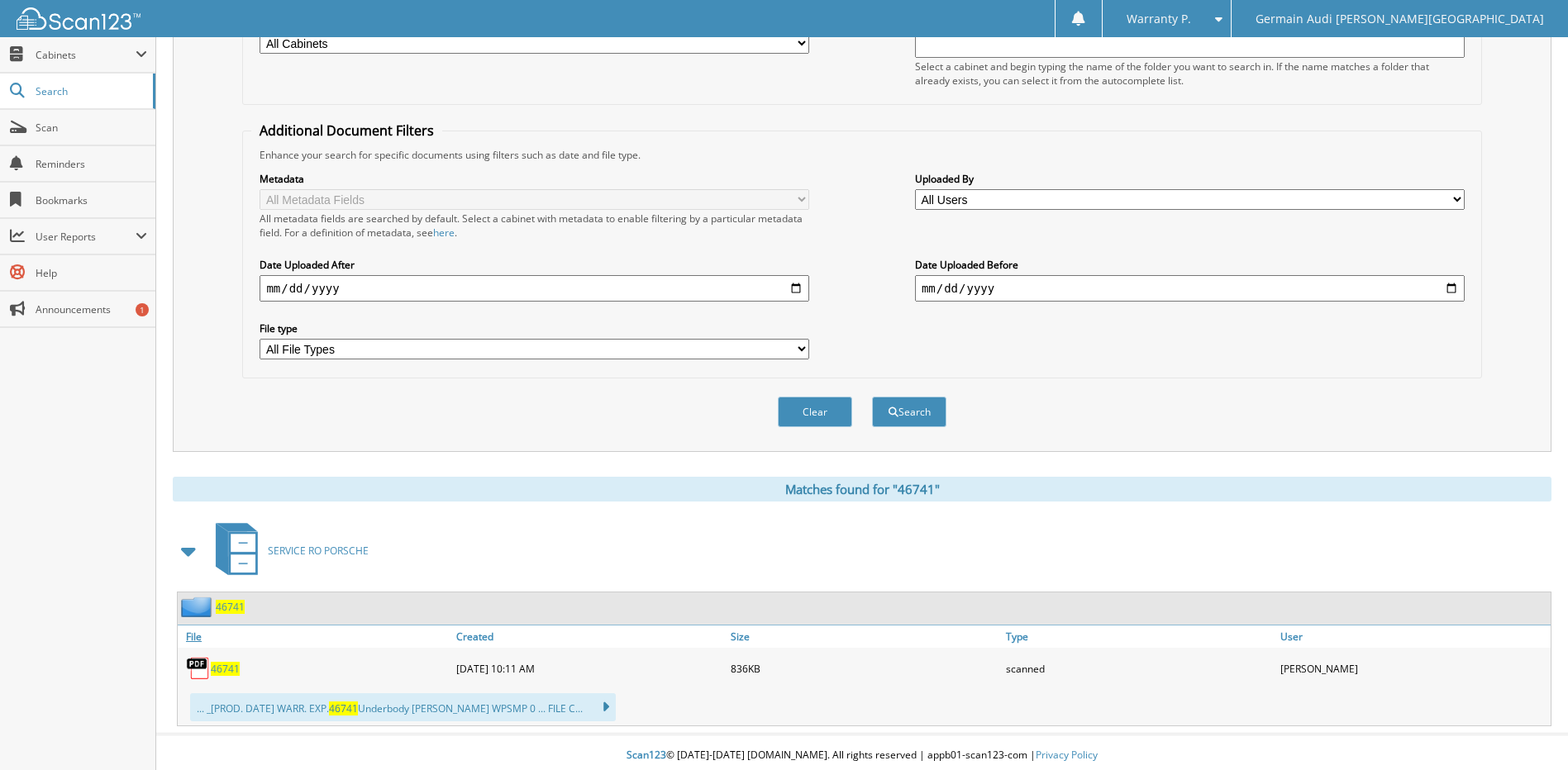
drag, startPoint x: 231, startPoint y: 674, endPoint x: 331, endPoint y: 635, distance: 107.3
click at [232, 674] on span "46741" at bounding box center [225, 670] width 29 height 14
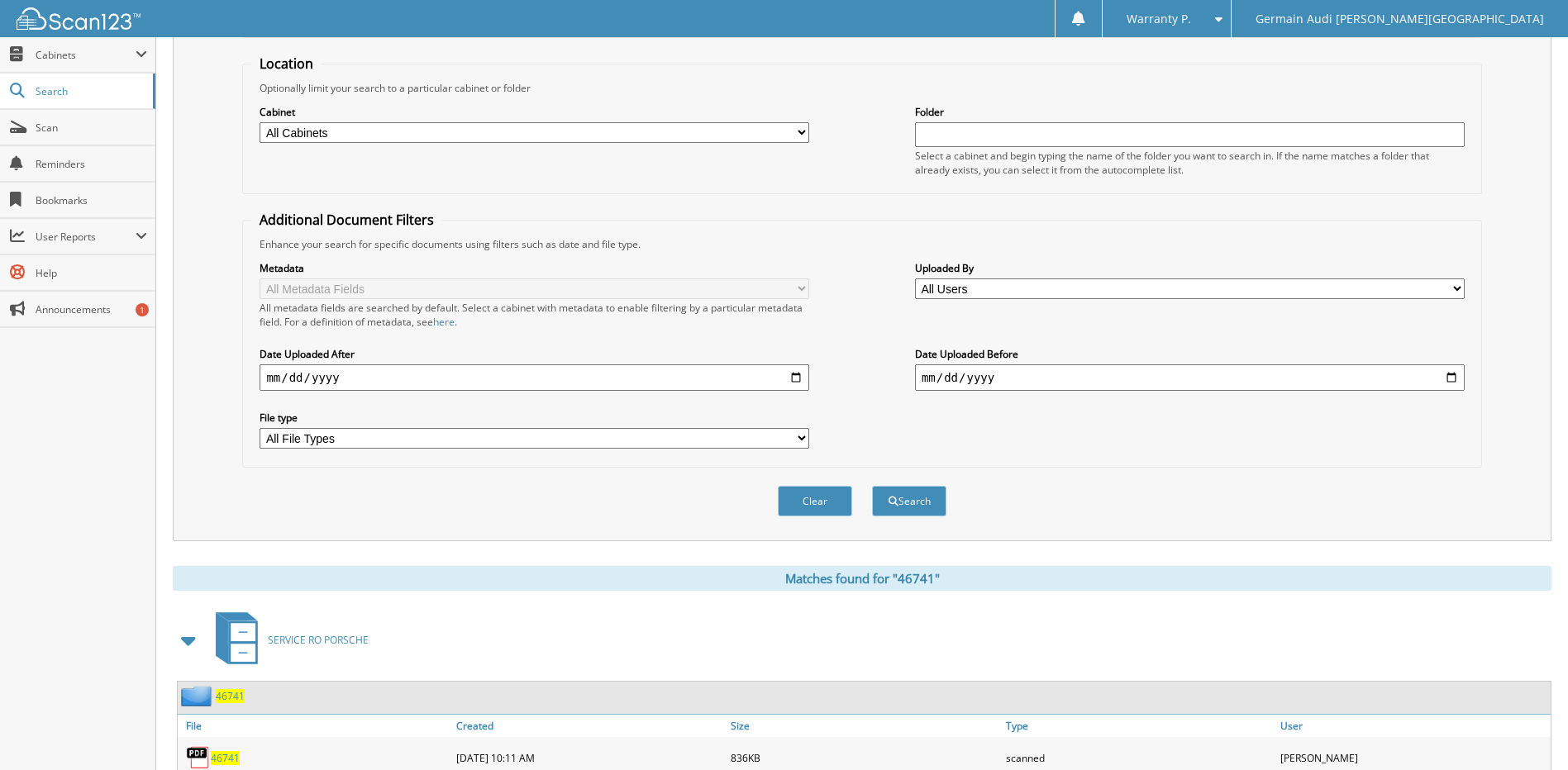
scroll to position [0, 0]
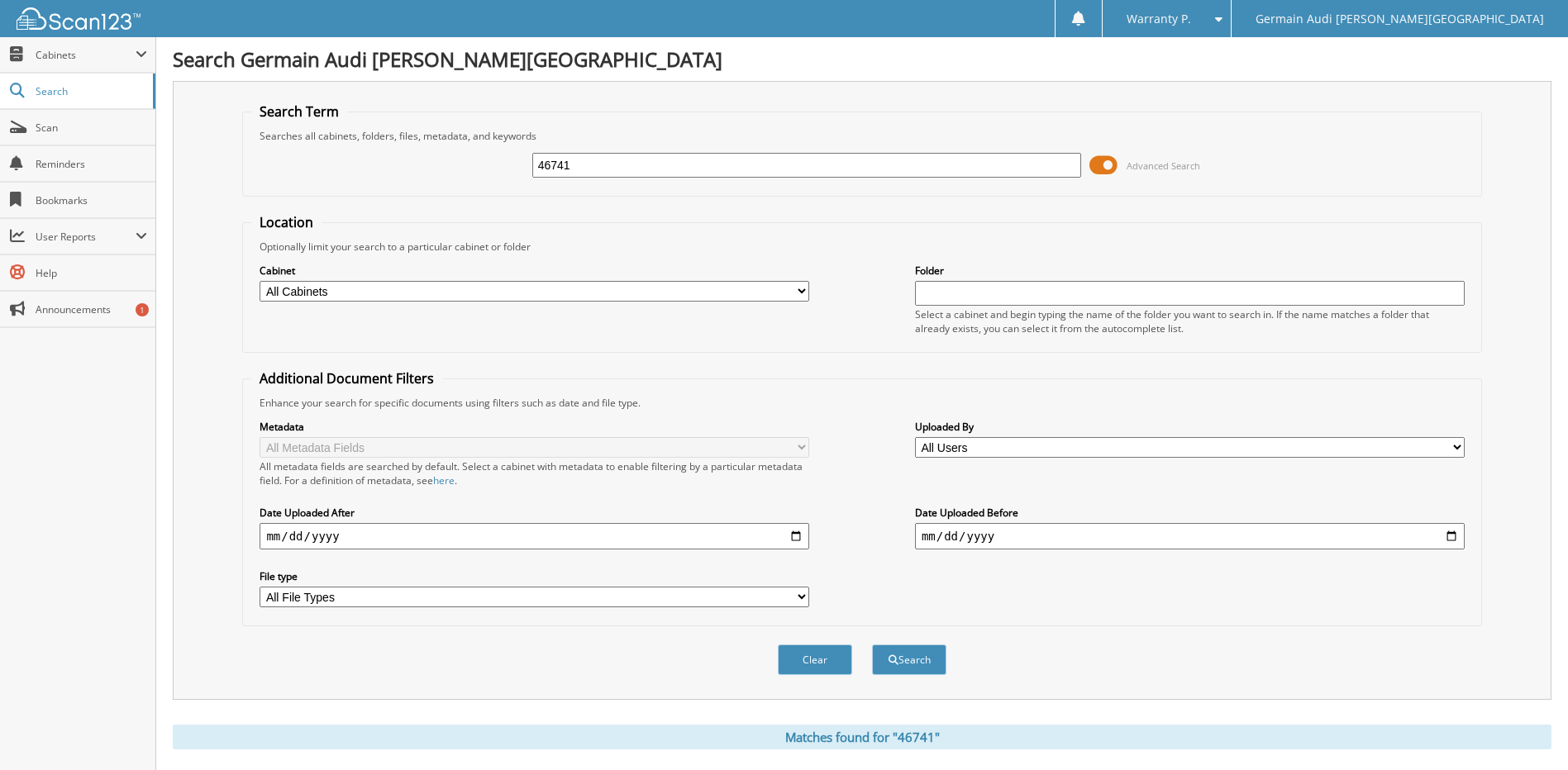
click at [578, 164] on input "46741" at bounding box center [807, 166] width 550 height 25
type input "46833"
click at [872, 645] on button "Search" at bounding box center [909, 660] width 74 height 30
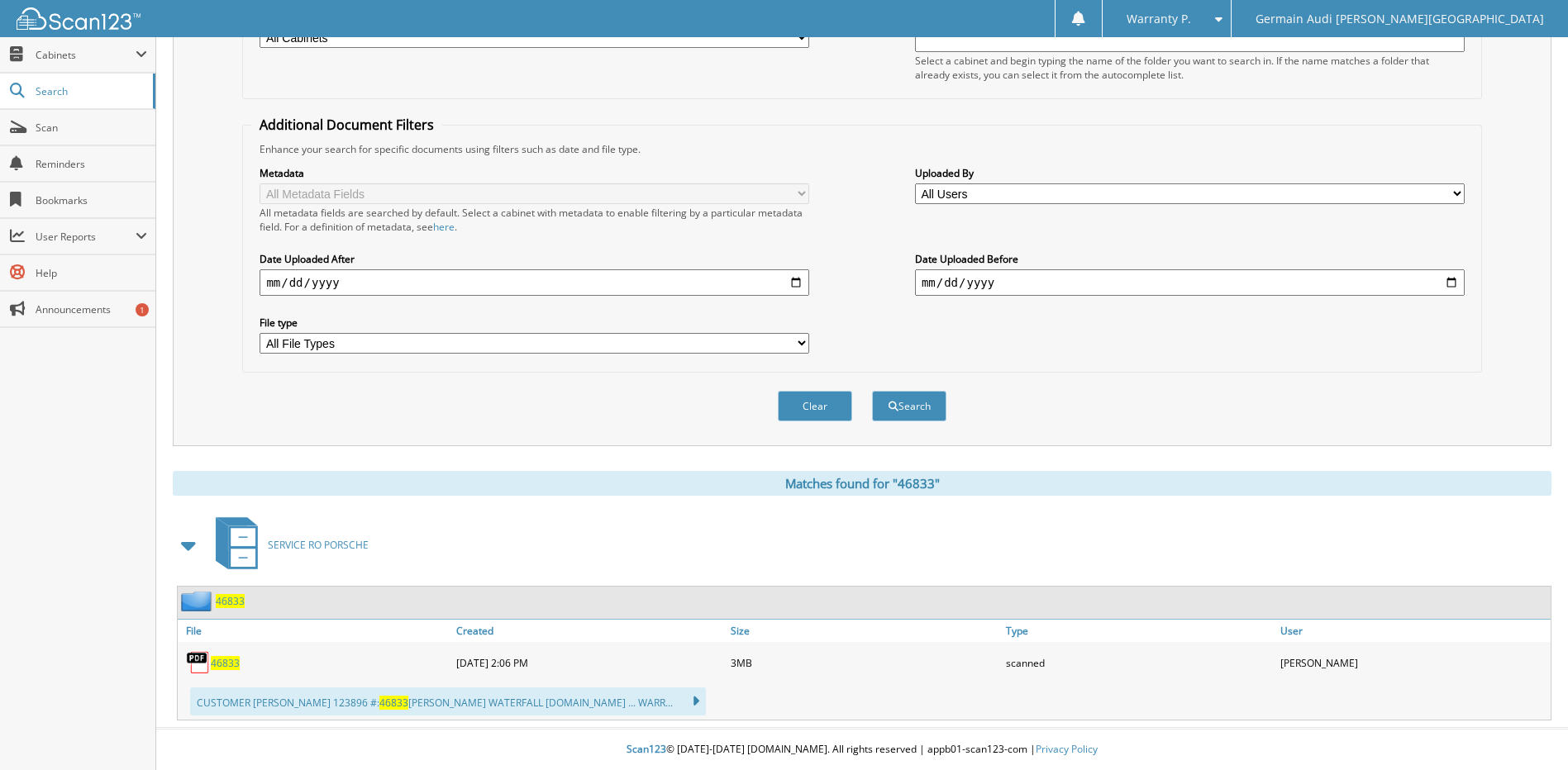
scroll to position [255, 0]
drag, startPoint x: 228, startPoint y: 662, endPoint x: 446, endPoint y: 601, distance: 226.4
click at [228, 662] on span "46833" at bounding box center [225, 663] width 29 height 14
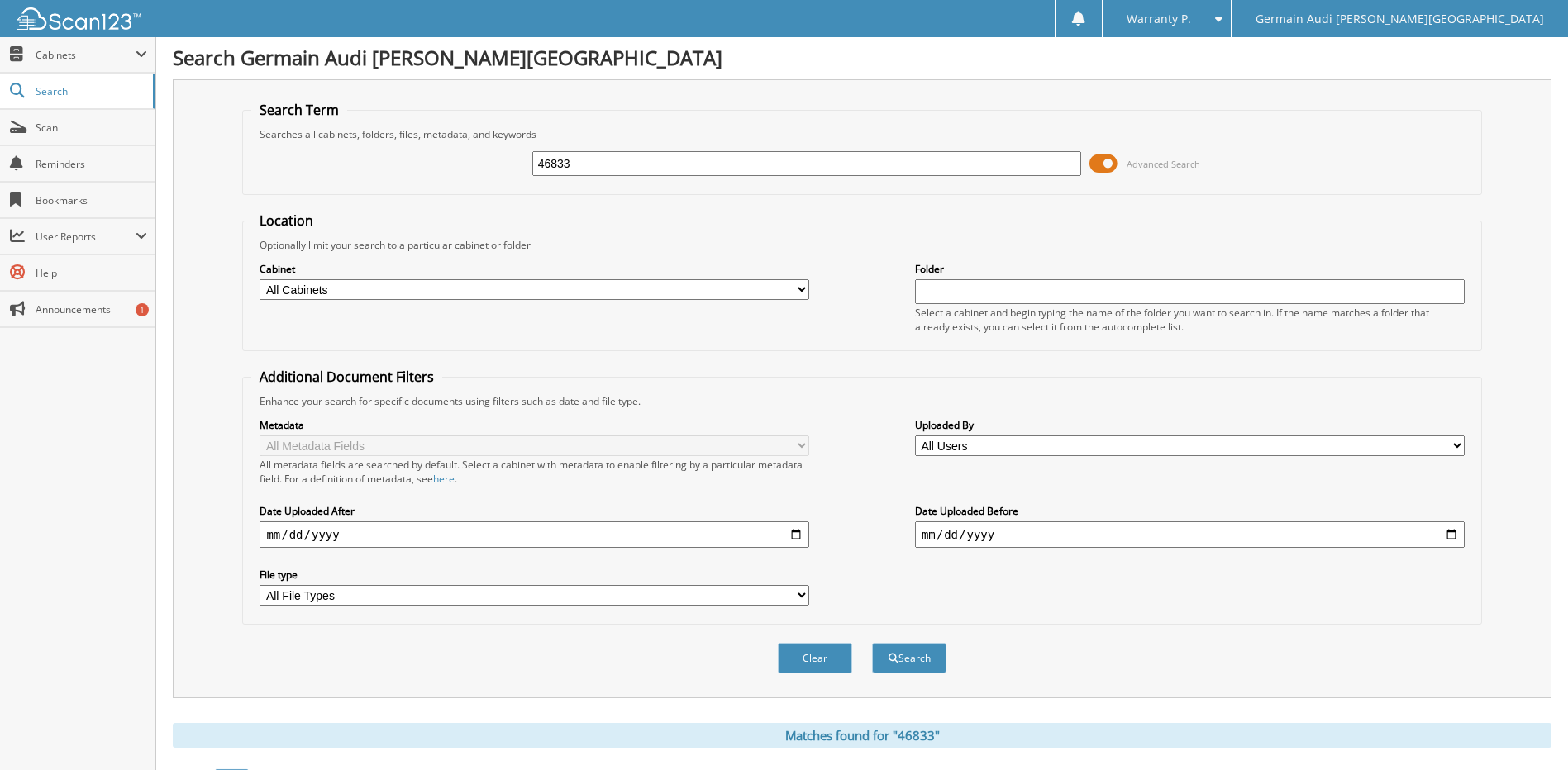
scroll to position [0, 0]
click at [581, 169] on input "46833" at bounding box center [807, 166] width 550 height 25
type input "46835"
click at [872, 645] on button "Search" at bounding box center [909, 660] width 74 height 30
click at [803, 290] on select "All Cabinets AUDI WARRANTY PARTS PORSCHE WARRANTY SERVICE AUDI SERVICE RO PORSC…" at bounding box center [534, 291] width 550 height 21
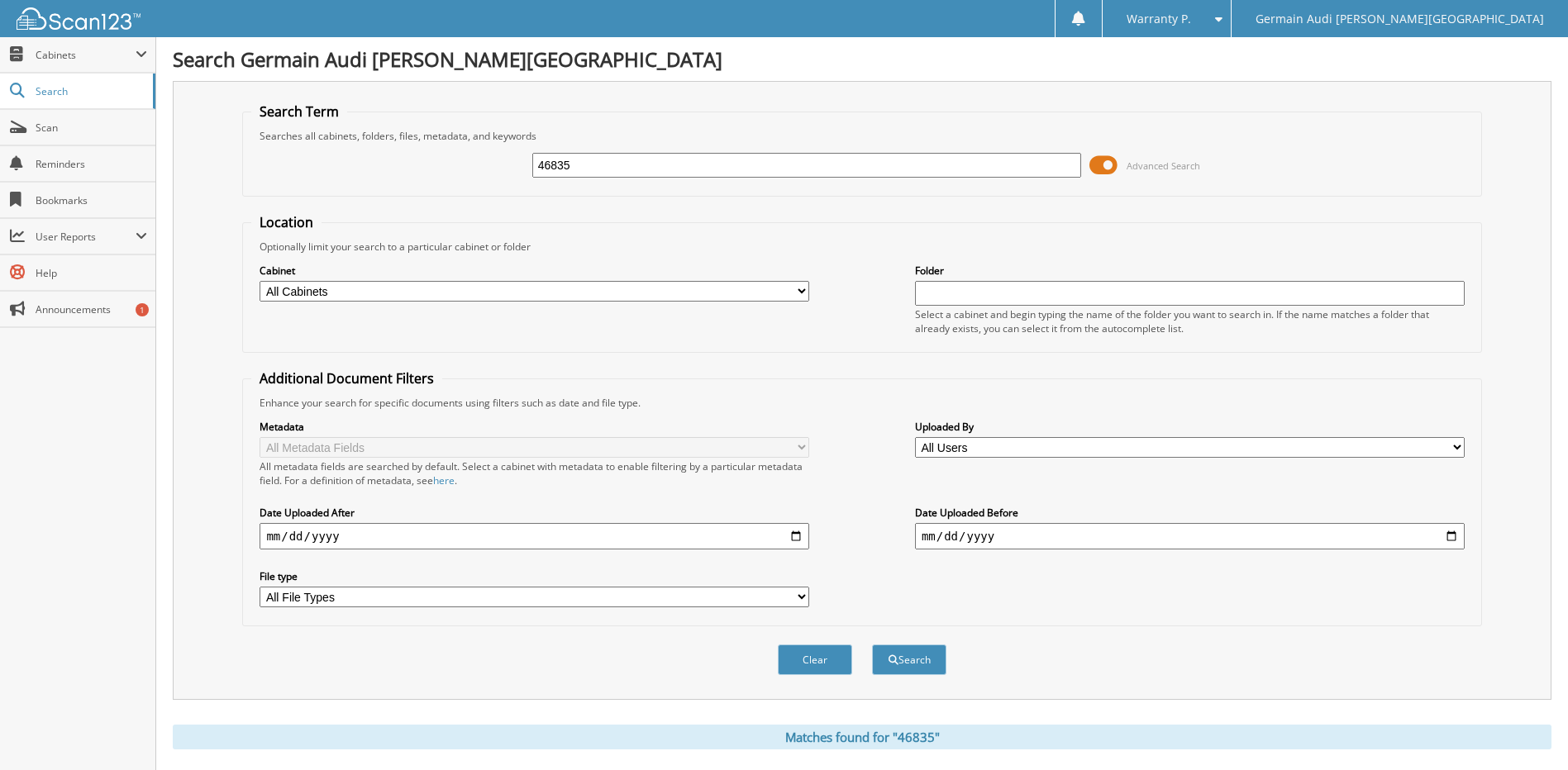
select select "28540"
click at [260, 281] on select "All Cabinets AUDI WARRANTY PARTS PORSCHE WARRANTY SERVICE AUDI SERVICE RO PORSC…" at bounding box center [534, 291] width 550 height 21
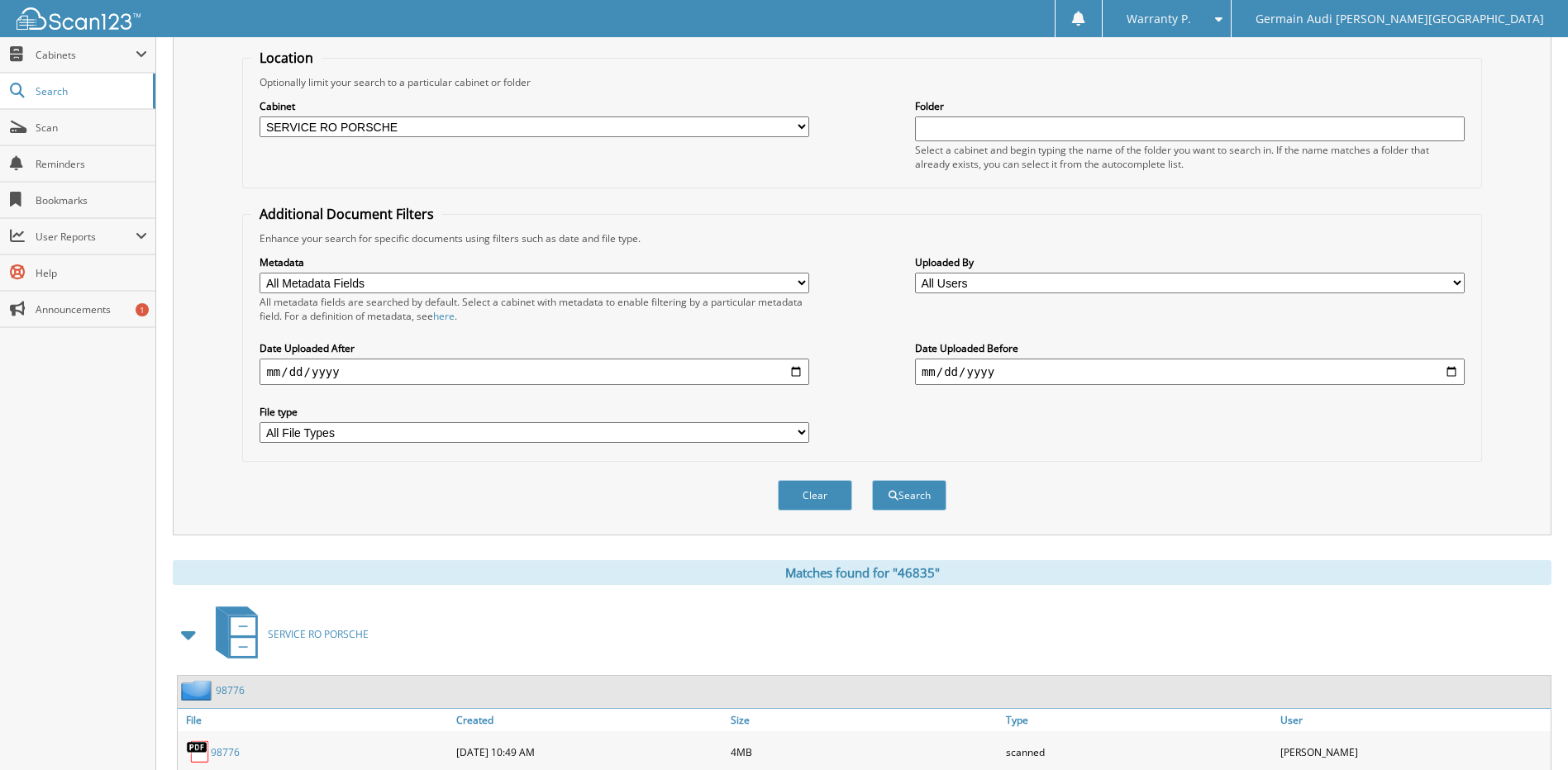
scroll to position [165, 0]
click at [907, 501] on button "Search" at bounding box center [909, 495] width 74 height 30
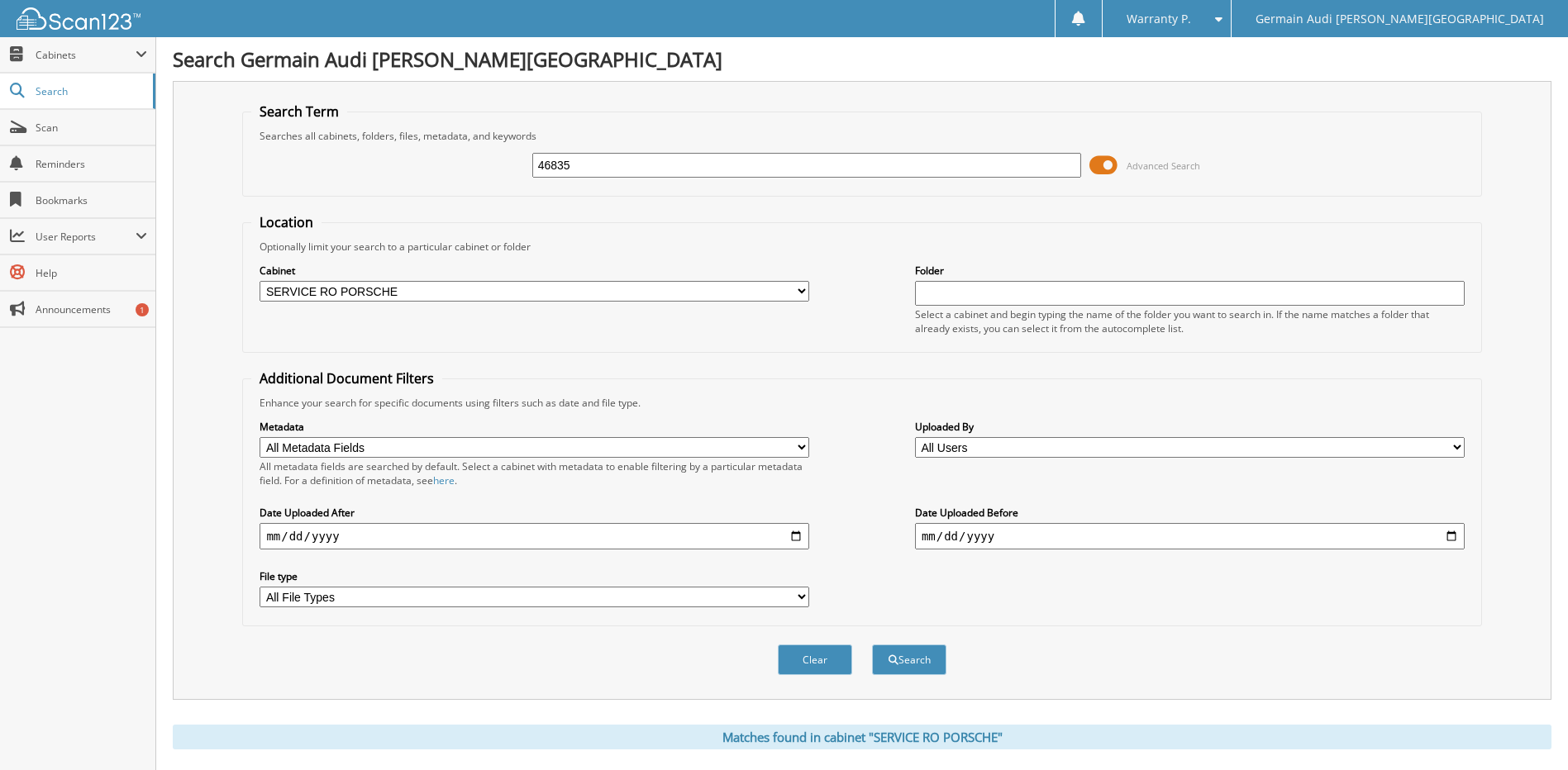
click at [595, 168] on input "46835" at bounding box center [807, 166] width 550 height 25
type input "46845"
click at [872, 645] on button "Search" at bounding box center [909, 660] width 74 height 30
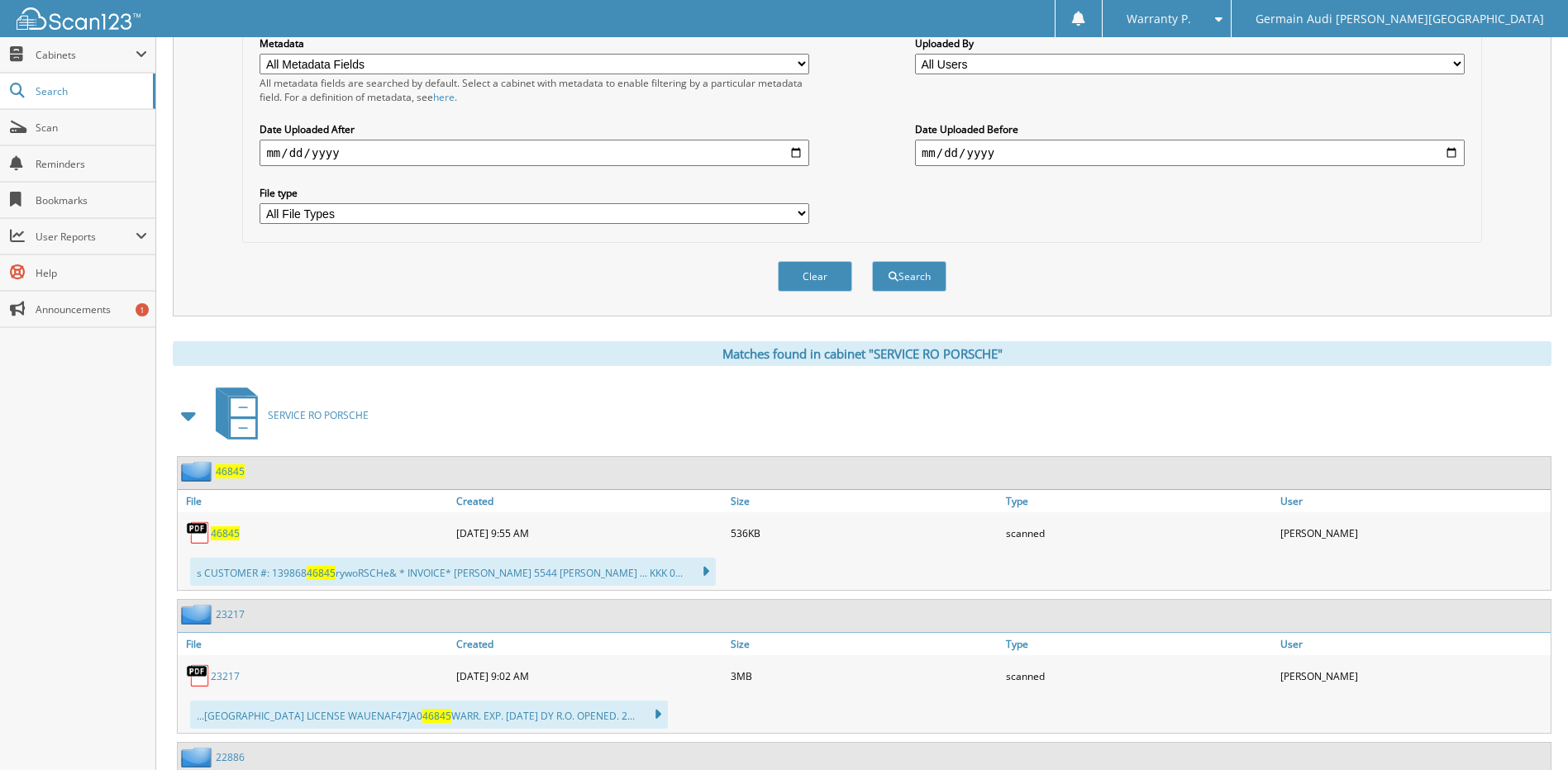
scroll to position [413, 0]
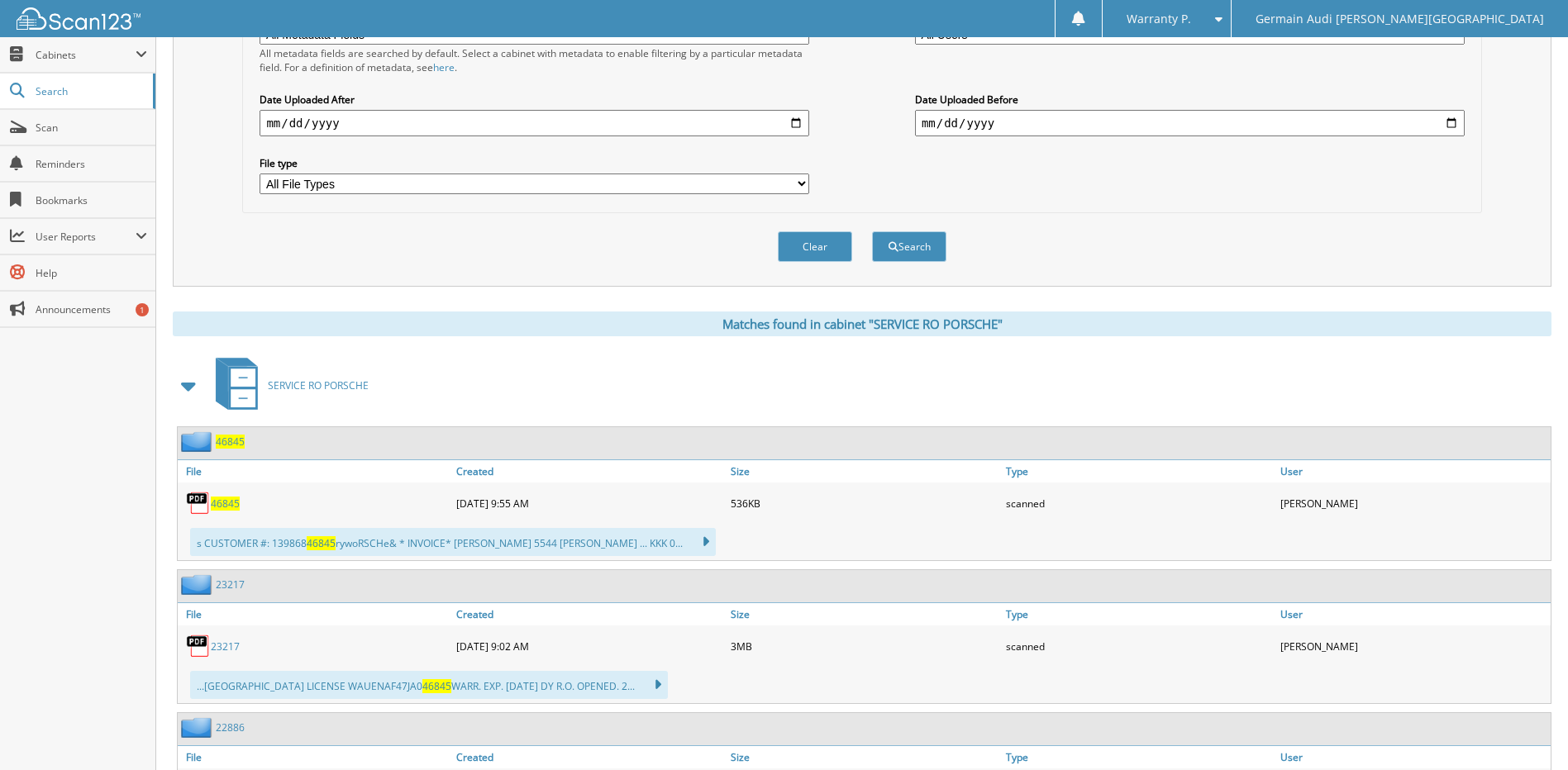
click at [221, 503] on span "46845" at bounding box center [225, 504] width 29 height 14
drag, startPoint x: 219, startPoint y: 506, endPoint x: 229, endPoint y: 499, distance: 12.2
click at [221, 505] on span "46845" at bounding box center [225, 504] width 29 height 14
